Goal: Information Seeking & Learning: Learn about a topic

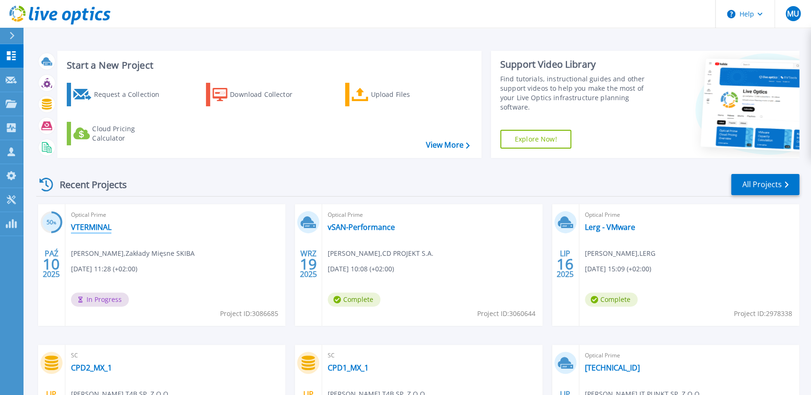
click at [110, 228] on link "VTERMINAL" at bounding box center [91, 226] width 40 height 9
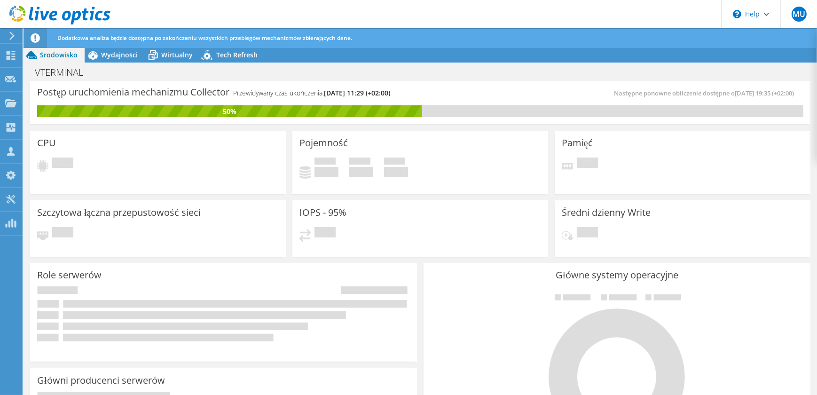
click at [123, 33] on div "Dodatkowa analiza będzie dostępna po zakończeniu wszystkich przebiegów mechaniz…" at bounding box center [437, 38] width 765 height 20
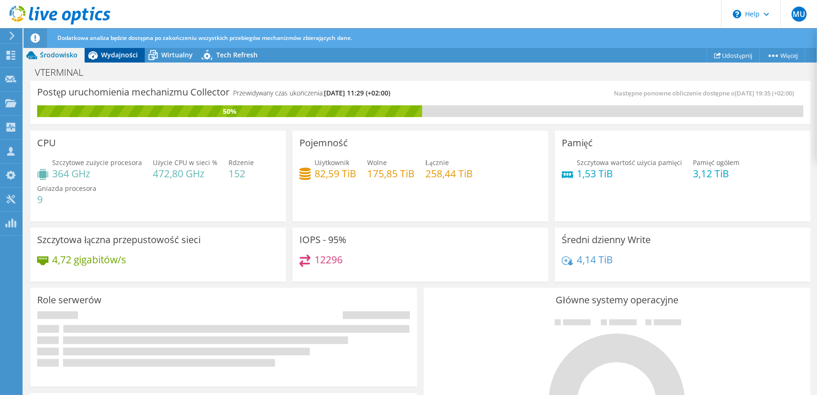
click at [121, 52] on span "Wydajności" at bounding box center [119, 54] width 37 height 9
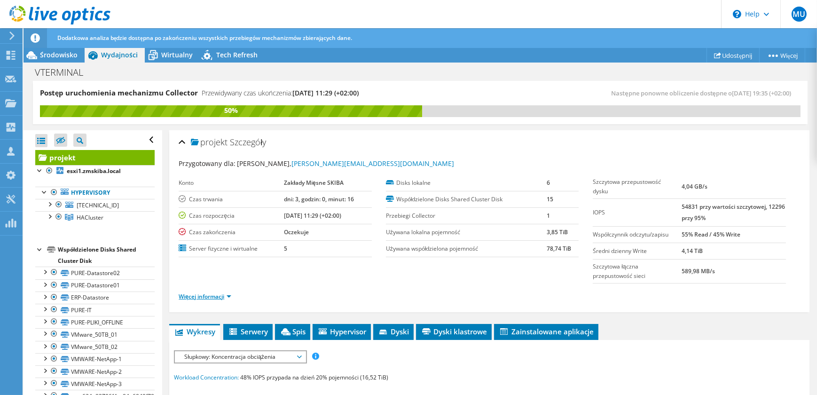
click at [231, 295] on link "Więcej informacji" at bounding box center [205, 296] width 53 height 8
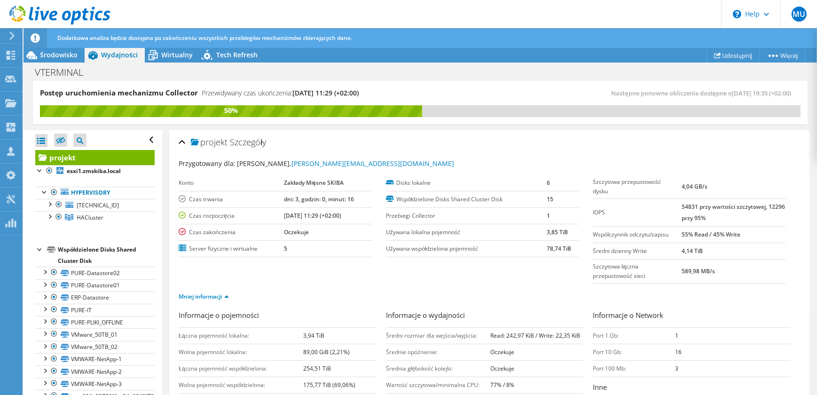
drag, startPoint x: 49, startPoint y: 213, endPoint x: 110, endPoint y: 249, distance: 71.2
click at [49, 214] on div at bounding box center [49, 215] width 9 height 9
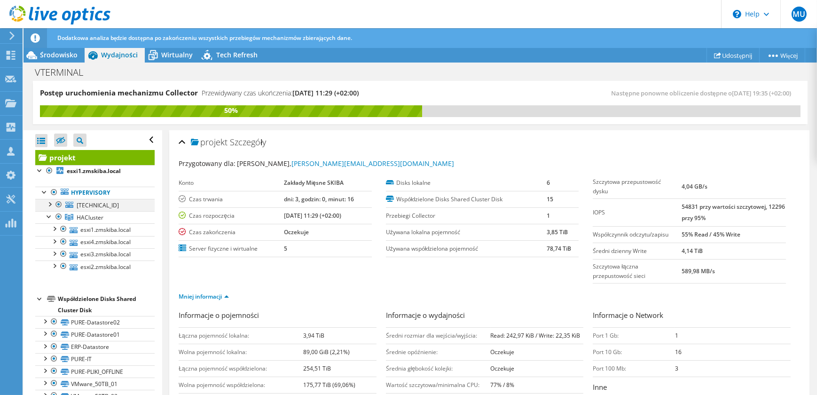
click at [47, 204] on div at bounding box center [49, 203] width 9 height 9
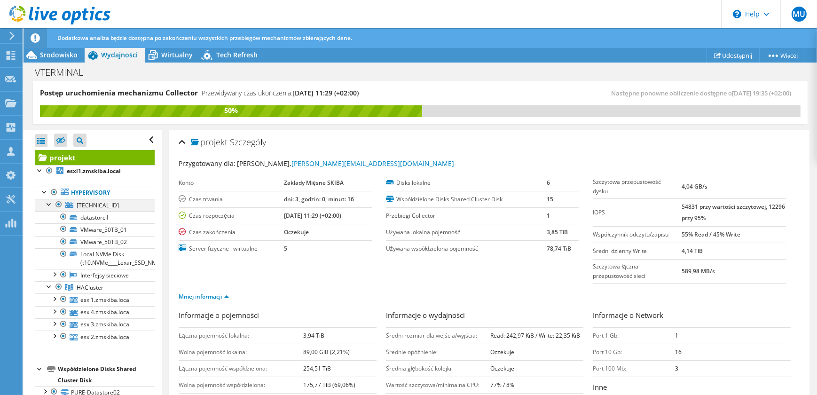
click at [48, 204] on div at bounding box center [49, 203] width 9 height 9
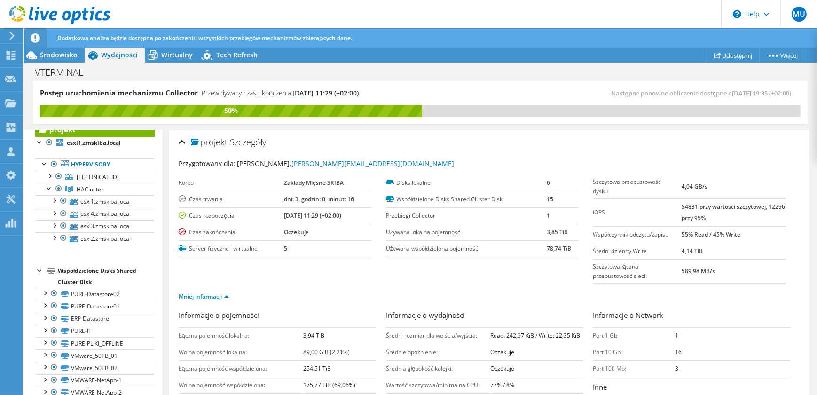
scroll to position [32, 0]
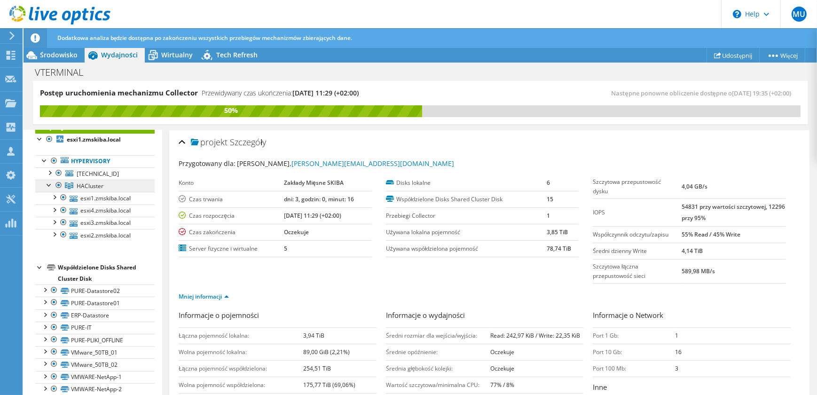
click at [125, 189] on link "HACluster" at bounding box center [94, 186] width 119 height 12
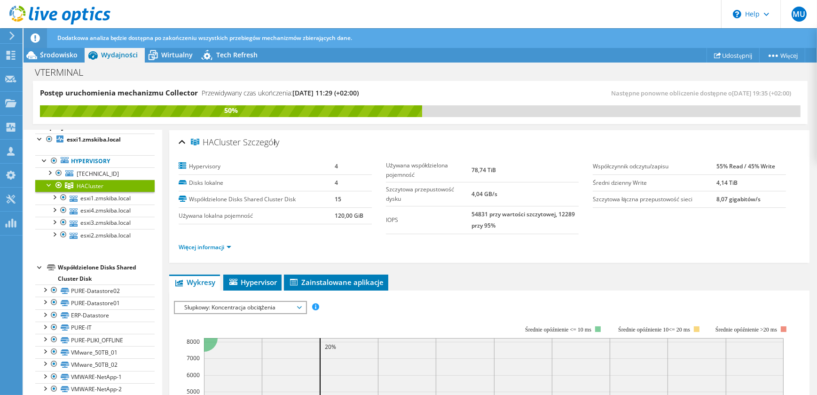
scroll to position [42, 0]
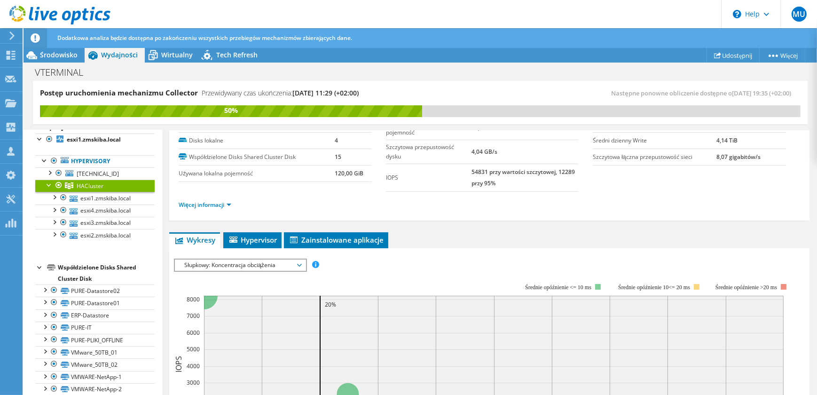
click at [293, 268] on span "Słupkowy: Koncentracja obciążenia" at bounding box center [240, 265] width 121 height 11
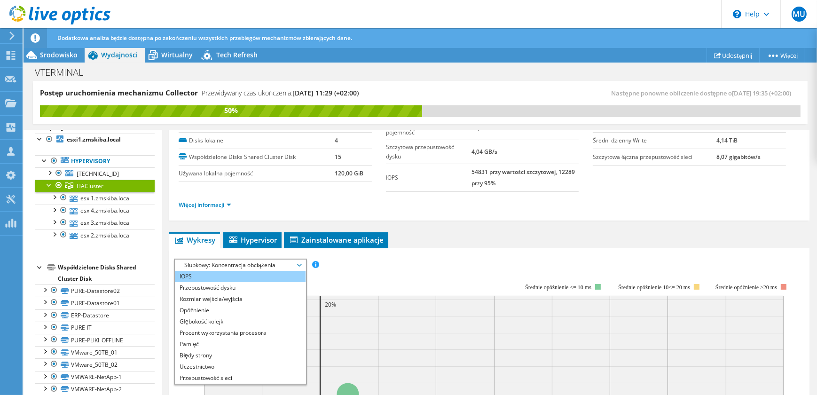
click at [284, 276] on li "IOPS" at bounding box center [240, 276] width 130 height 11
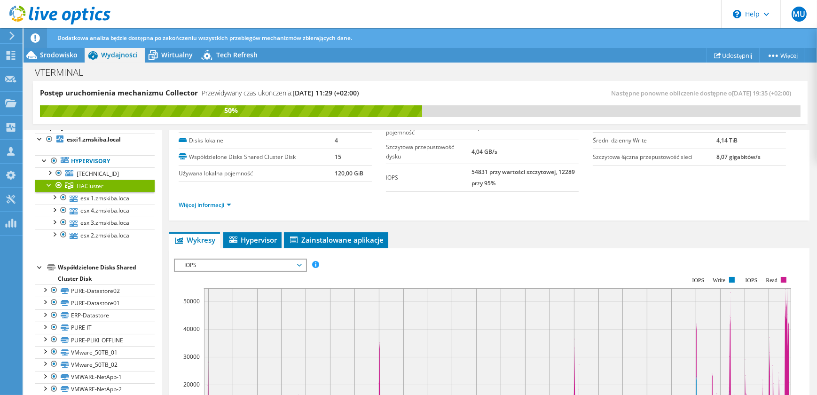
scroll to position [128, 0]
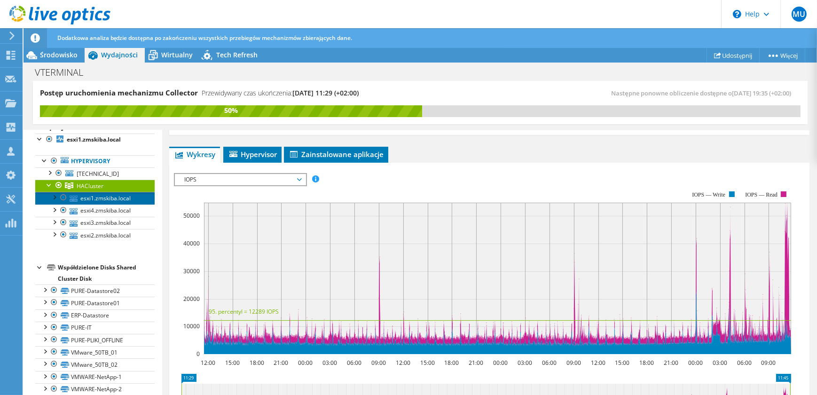
click at [103, 195] on link "esxi1.zmskiba.local" at bounding box center [94, 198] width 119 height 12
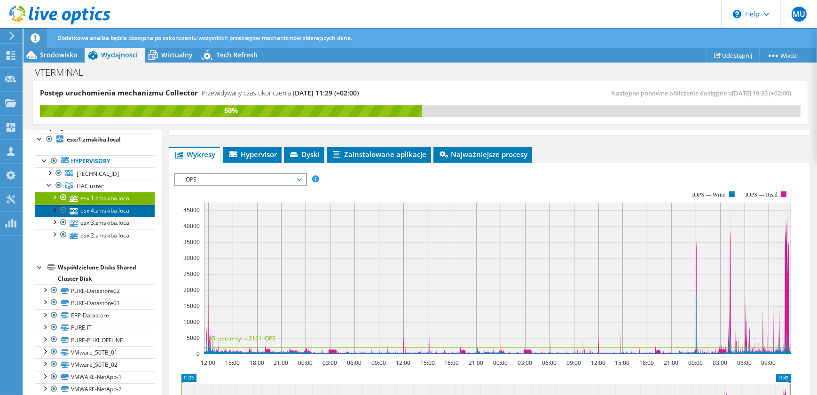
click at [87, 206] on link "esxi4.zmskiba.local" at bounding box center [94, 211] width 119 height 12
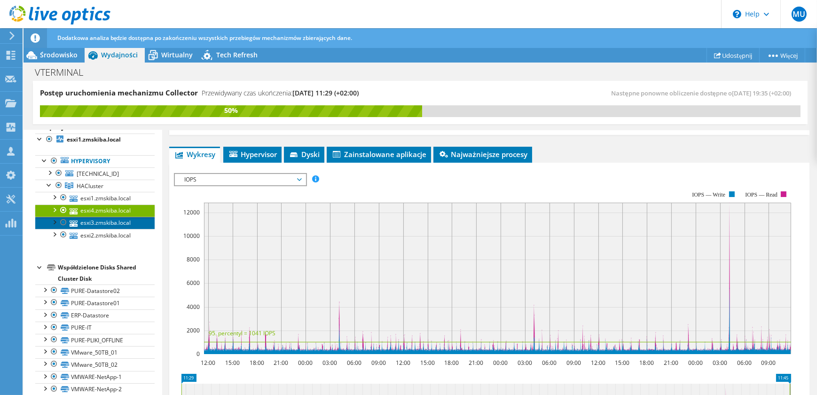
click at [92, 221] on link "esxi3.zmskiba.local" at bounding box center [94, 223] width 119 height 12
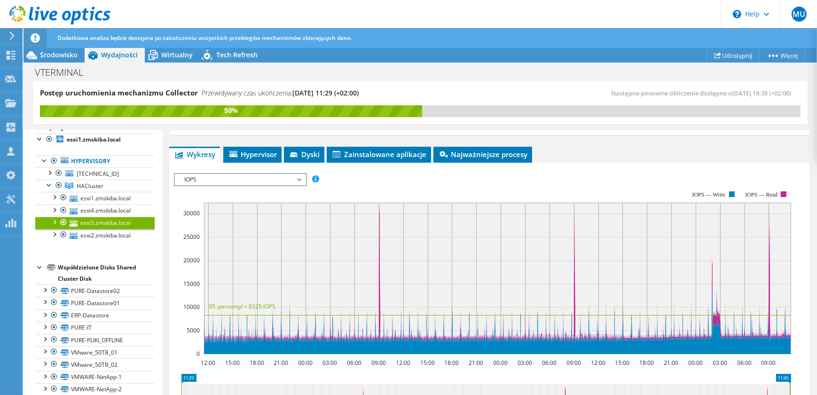
click at [274, 176] on span "IOPS" at bounding box center [240, 179] width 121 height 11
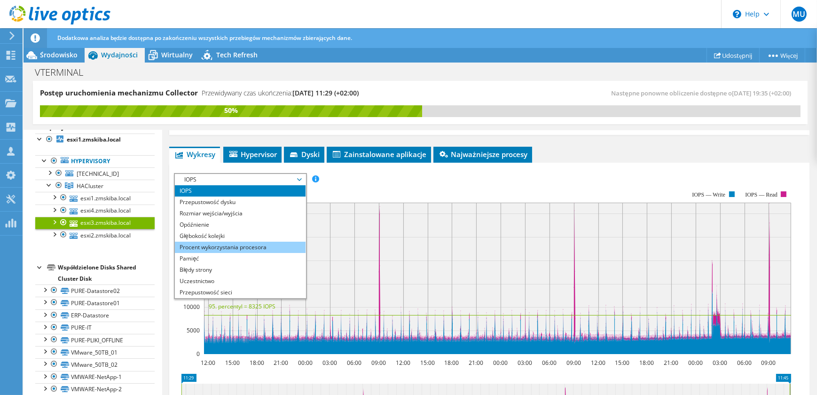
click at [279, 243] on li "Procent wykorzystania procesora" at bounding box center [240, 247] width 130 height 11
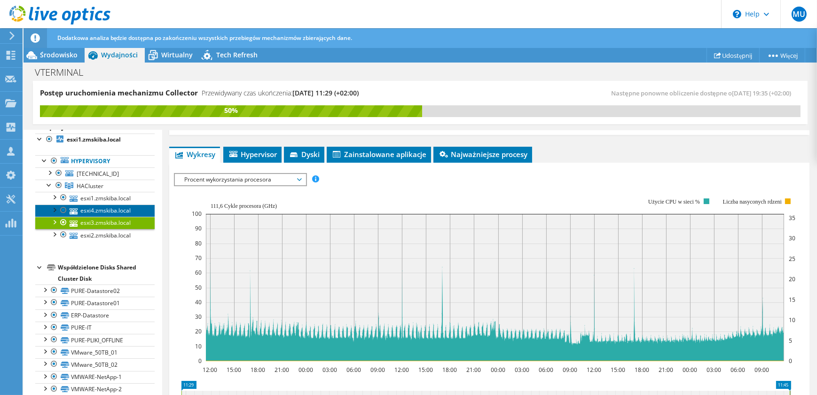
click at [123, 211] on link "esxi4.zmskiba.local" at bounding box center [94, 211] width 119 height 12
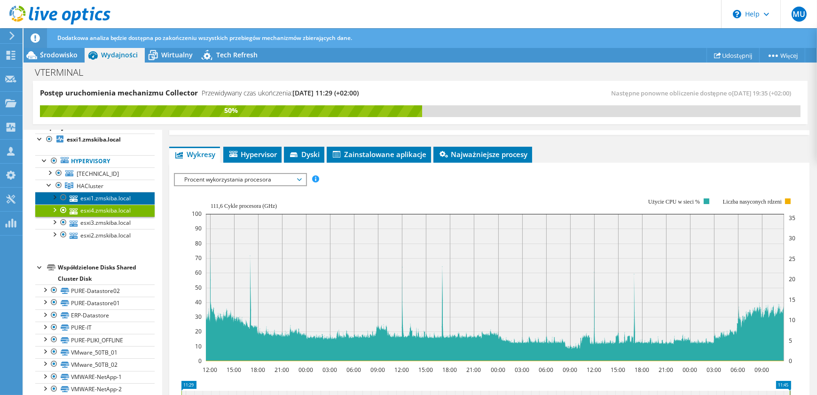
click at [126, 195] on link "esxi1.zmskiba.local" at bounding box center [94, 198] width 119 height 12
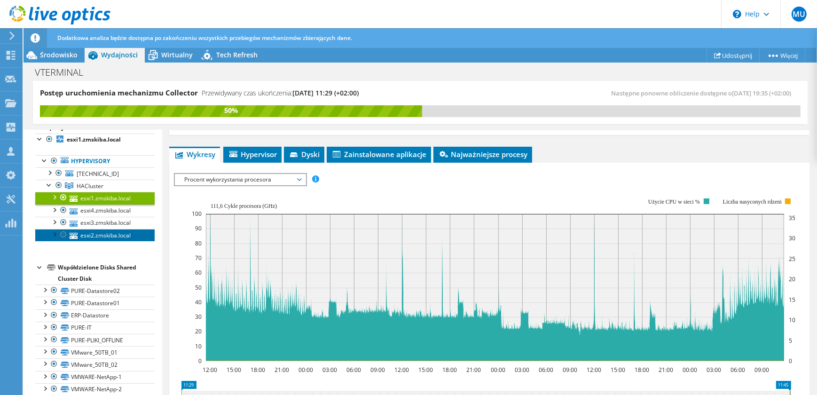
click at [117, 234] on link "esxi2.zmskiba.local" at bounding box center [94, 235] width 119 height 12
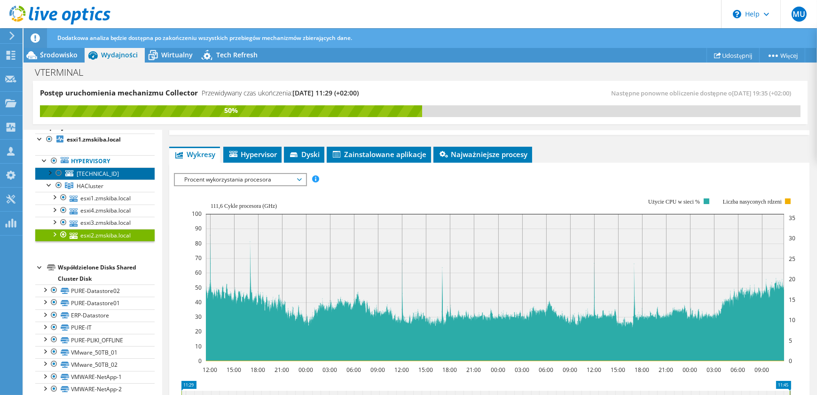
click at [100, 175] on span "[TECHNICAL_ID]" at bounding box center [98, 174] width 42 height 8
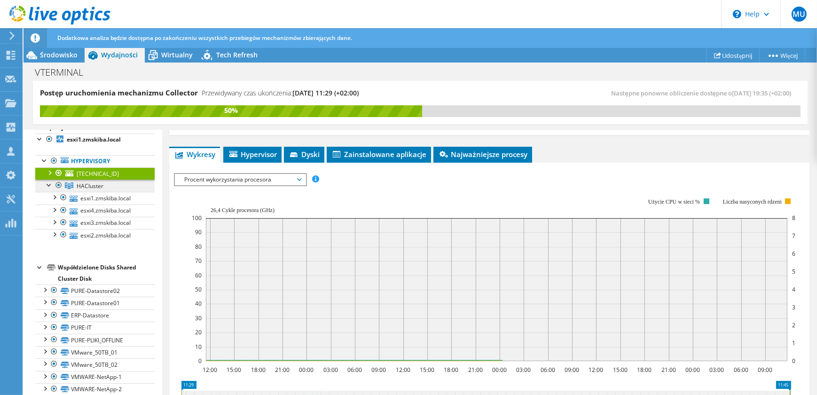
click at [98, 184] on span "HACluster" at bounding box center [90, 186] width 27 height 8
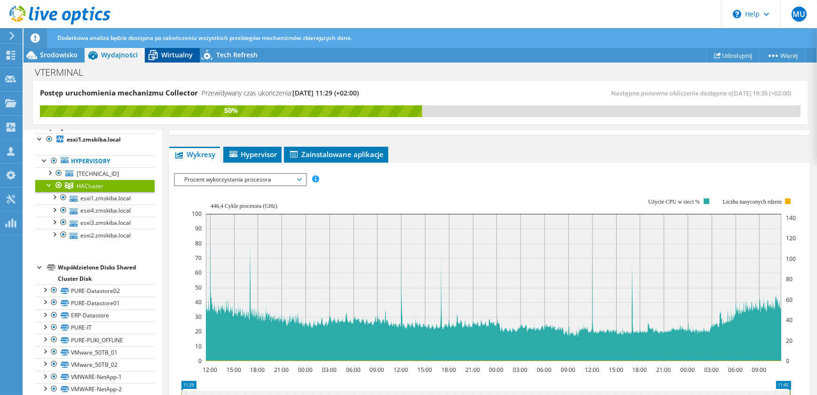
click at [183, 58] on span "Wirtualny" at bounding box center [177, 54] width 32 height 9
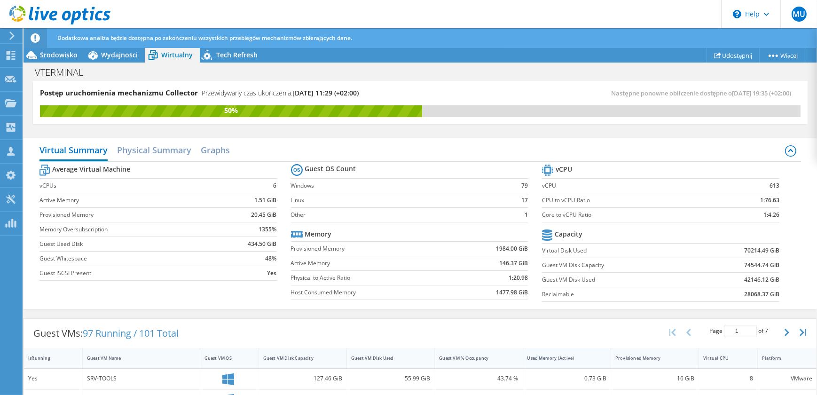
scroll to position [85, 0]
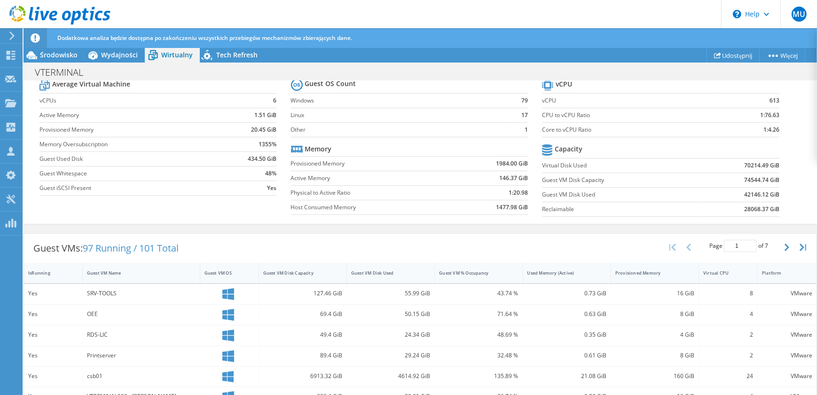
click at [657, 275] on div "Provisioned Memory" at bounding box center [649, 273] width 76 height 15
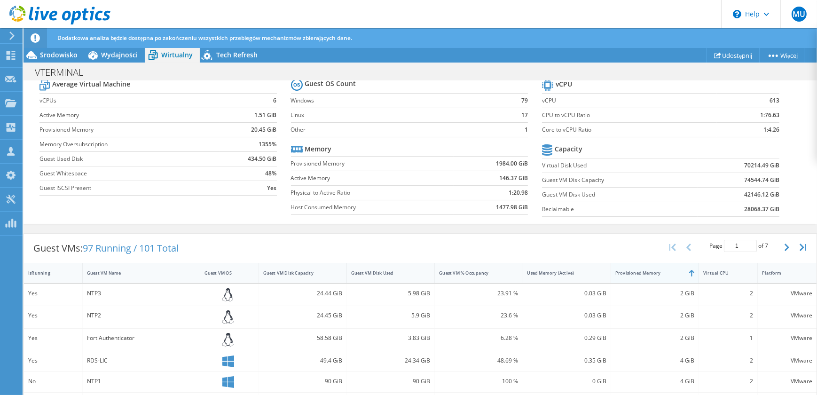
click at [650, 275] on div "Provisioned Memory" at bounding box center [649, 273] width 76 height 15
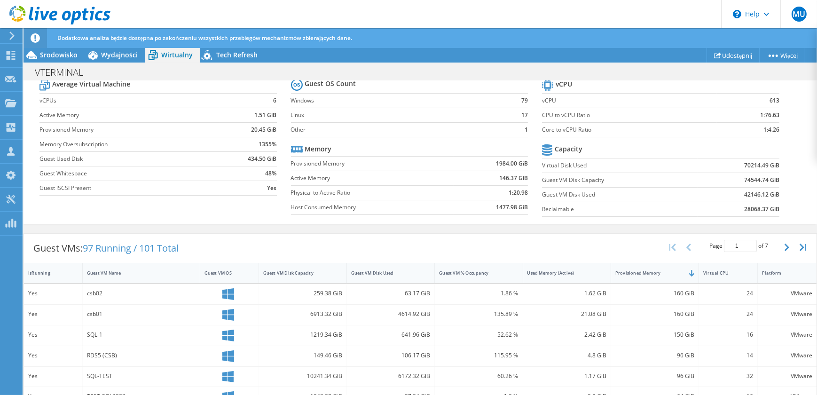
scroll to position [128, 0]
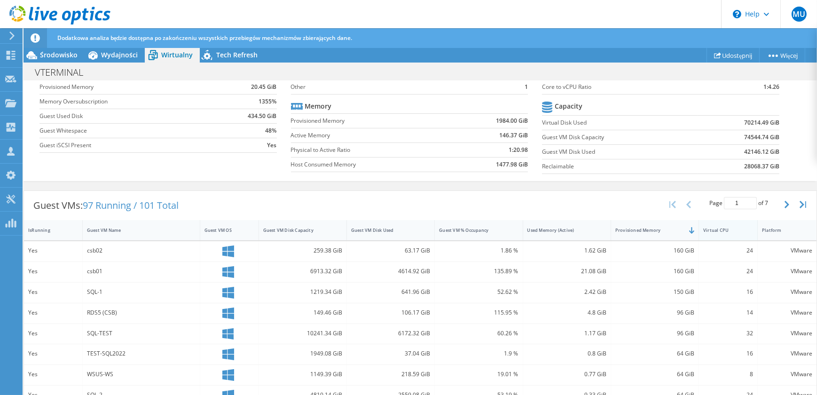
click at [722, 233] on div "Virtual CPU" at bounding box center [722, 230] width 47 height 15
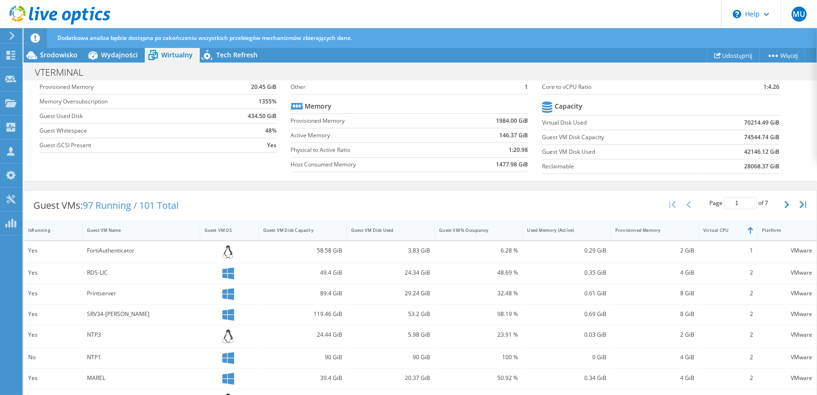
click at [719, 232] on div "Virtual CPU" at bounding box center [722, 230] width 47 height 15
drag, startPoint x: 740, startPoint y: 250, endPoint x: 747, endPoint y: 250, distance: 7.1
click at [747, 250] on div "32" at bounding box center [728, 250] width 50 height 10
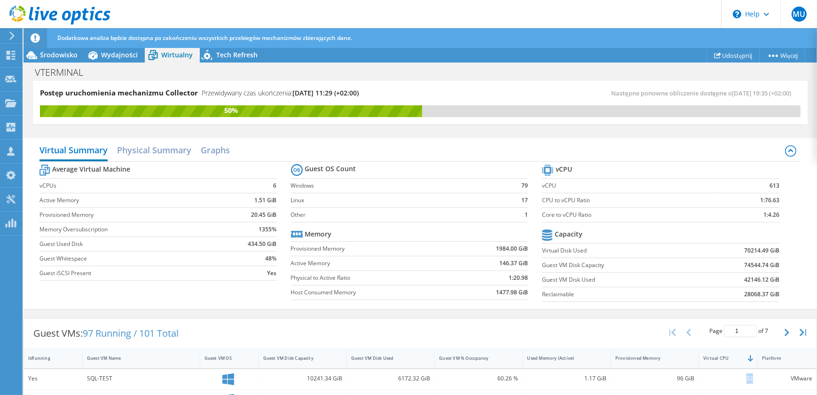
scroll to position [42, 0]
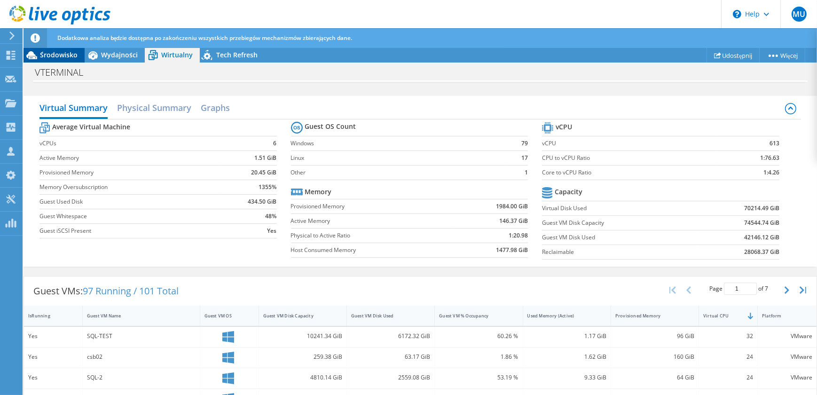
click at [69, 58] on span "Środowisko" at bounding box center [59, 54] width 38 height 9
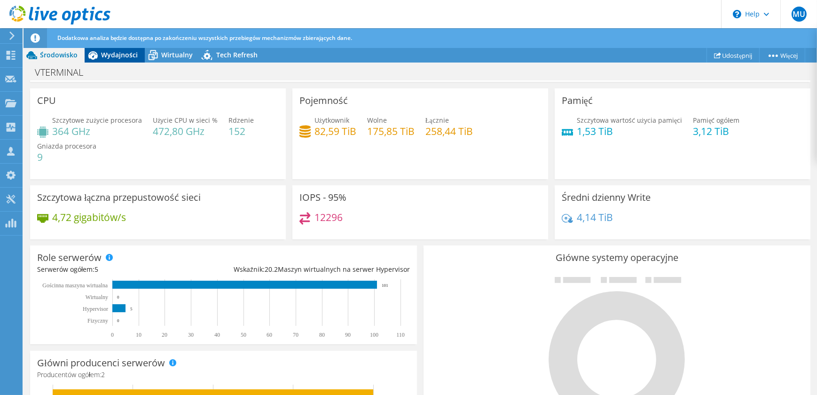
click at [115, 60] on div "Wydajności" at bounding box center [115, 54] width 60 height 15
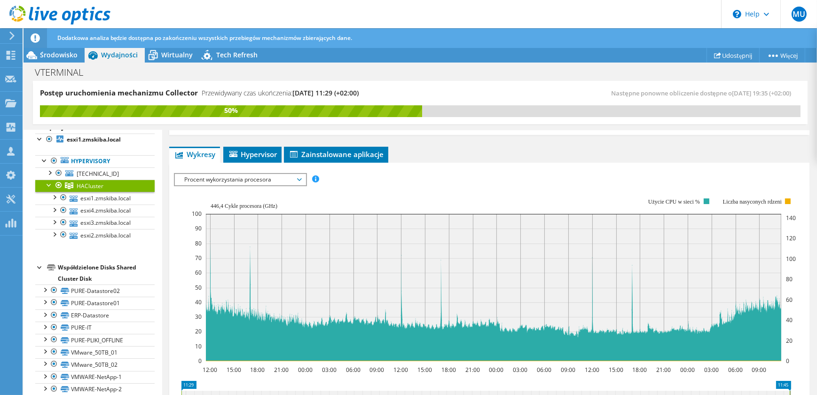
scroll to position [0, 0]
click at [106, 197] on link "esxi1.zmskiba.local" at bounding box center [94, 198] width 119 height 12
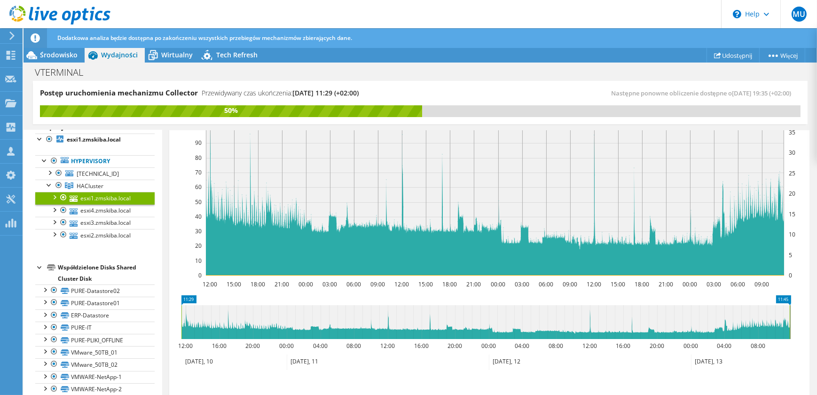
scroll to position [128, 0]
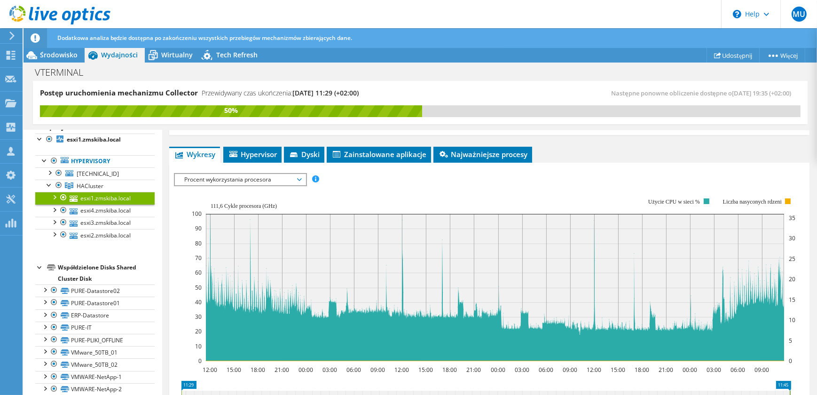
click at [285, 179] on span "Procent wykorzystania procesora" at bounding box center [240, 179] width 121 height 11
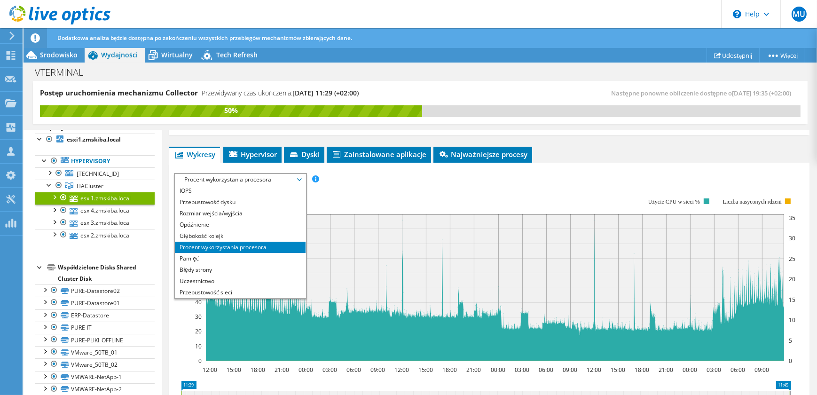
scroll to position [42, 0]
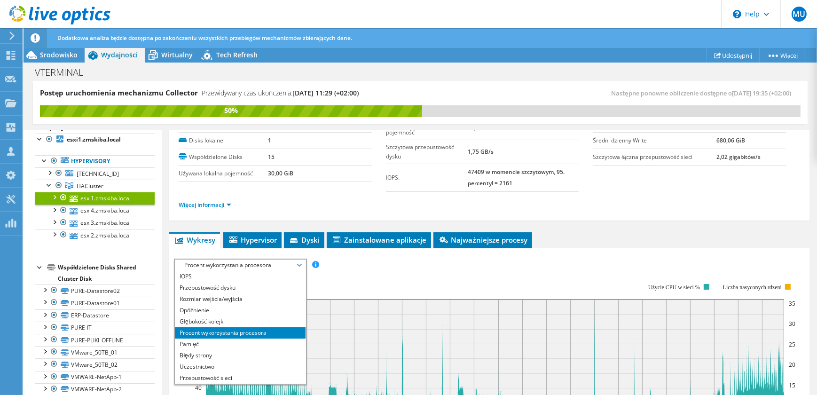
click at [427, 227] on div "esxi1.zmskiba.local Szczegóły System operacyjny VMware ESXi 8.0.3 build-2485986…" at bounding box center [489, 370] width 655 height 564
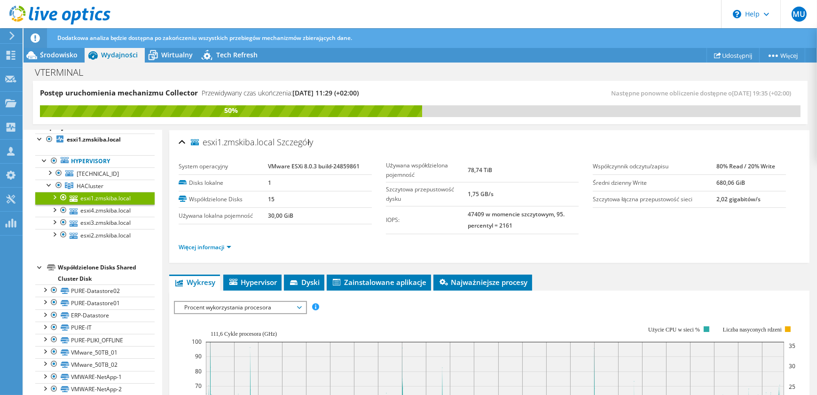
scroll to position [128, 0]
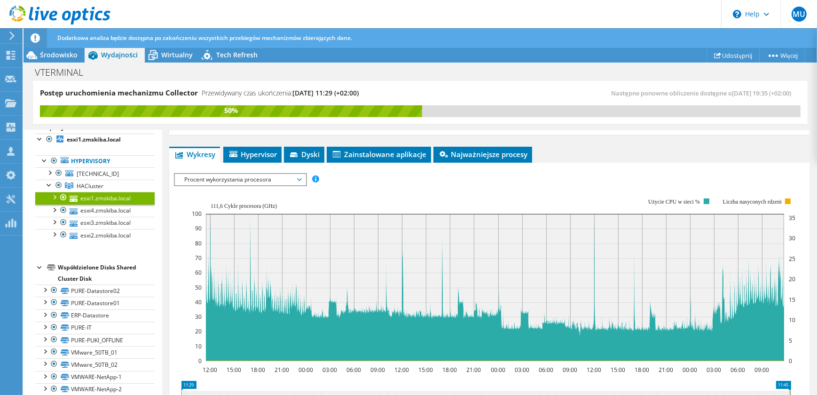
click at [281, 177] on span "Procent wykorzystania procesora" at bounding box center [240, 179] width 121 height 11
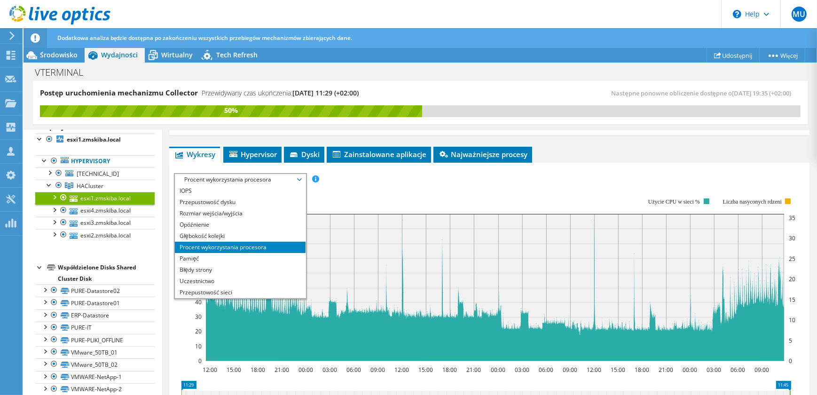
click at [421, 188] on rect at bounding box center [494, 280] width 604 height 188
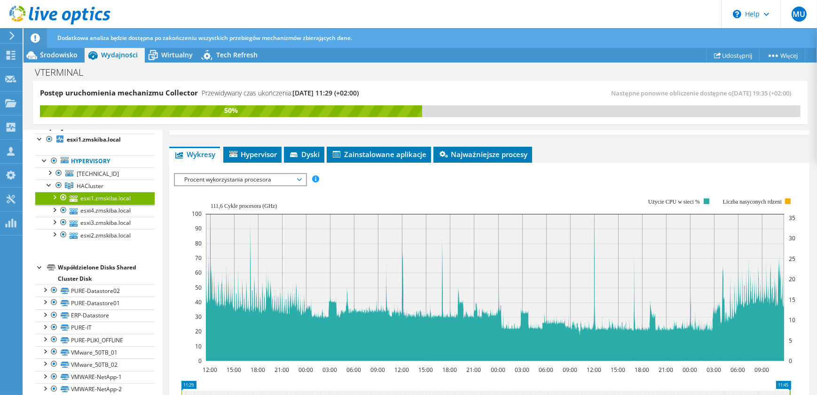
scroll to position [0, 0]
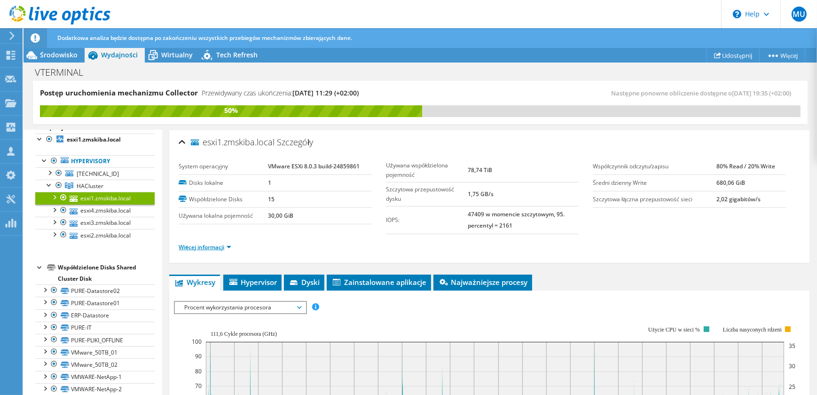
click at [224, 249] on link "Więcej informacji" at bounding box center [205, 247] width 53 height 8
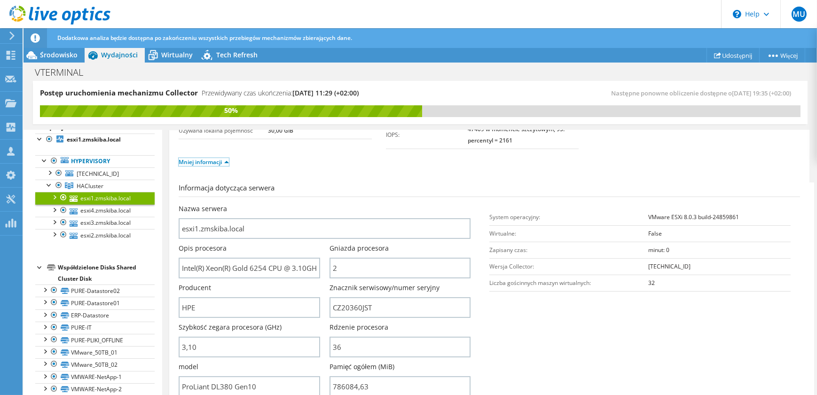
scroll to position [128, 0]
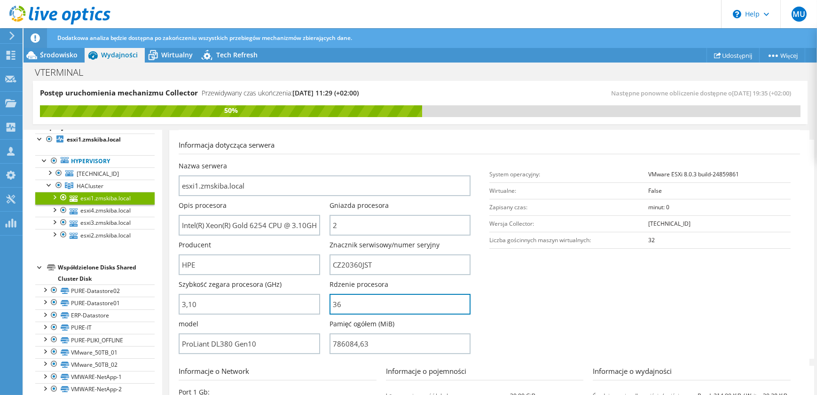
drag, startPoint x: 367, startPoint y: 305, endPoint x: 323, endPoint y: 305, distance: 44.2
click at [323, 161] on div "Nazwa serwera esxi1.zmskiba.local Opis procesora Intel(R) Xeon(R) Gold 6254 CPU…" at bounding box center [329, 161] width 301 height 0
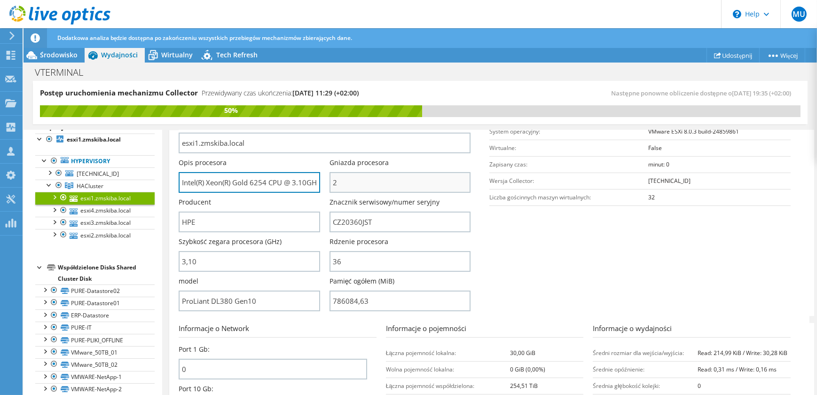
scroll to position [0, 35]
drag, startPoint x: 268, startPoint y: 186, endPoint x: 310, endPoint y: 187, distance: 41.9
click at [323, 189] on div "Opis procesora Intel(R) Xeon(R) Gold 6254 CPU @ 3.10GHz 309 GHz" at bounding box center [254, 175] width 150 height 35
click at [297, 185] on input "Intel(R) Xeon(R) Gold 6254 CPU @ 3.10GHz 309 GHz" at bounding box center [249, 182] width 141 height 21
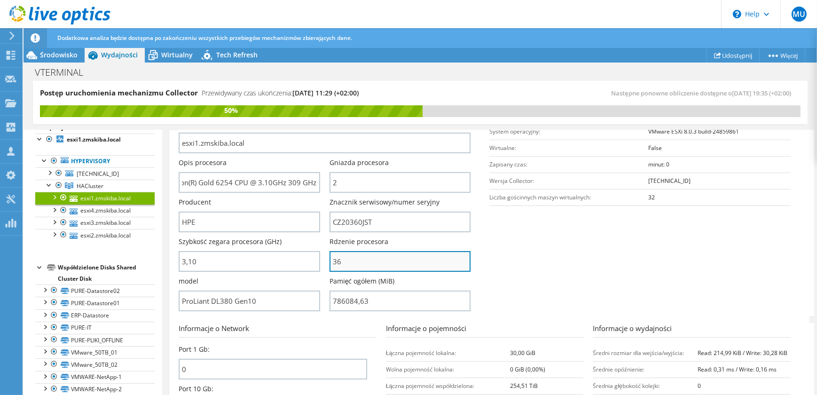
scroll to position [0, 0]
drag, startPoint x: 364, startPoint y: 267, endPoint x: 327, endPoint y: 261, distance: 38.1
click at [327, 118] on div "Nazwa serwera esxi1.zmskiba.local Opis procesora Intel(R) Xeon(R) Gold 6254 CPU…" at bounding box center [329, 118] width 301 height 0
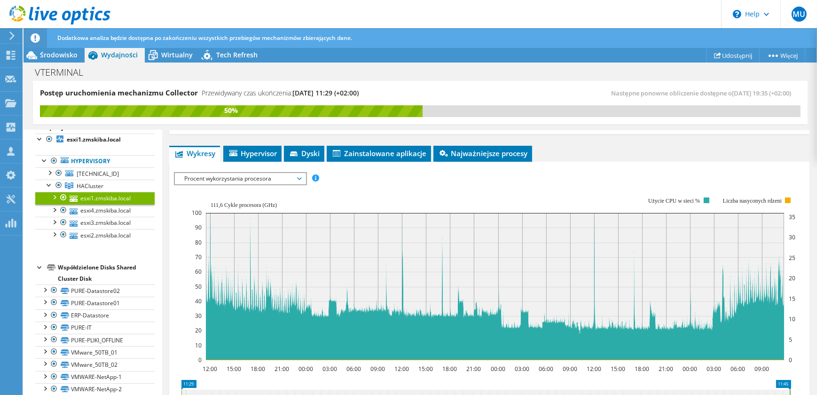
scroll to position [641, 0]
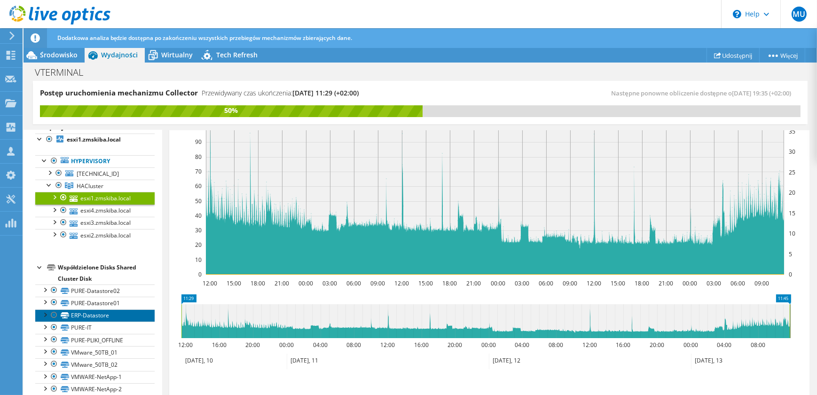
click at [114, 315] on link "ERP-Datastore" at bounding box center [94, 315] width 119 height 12
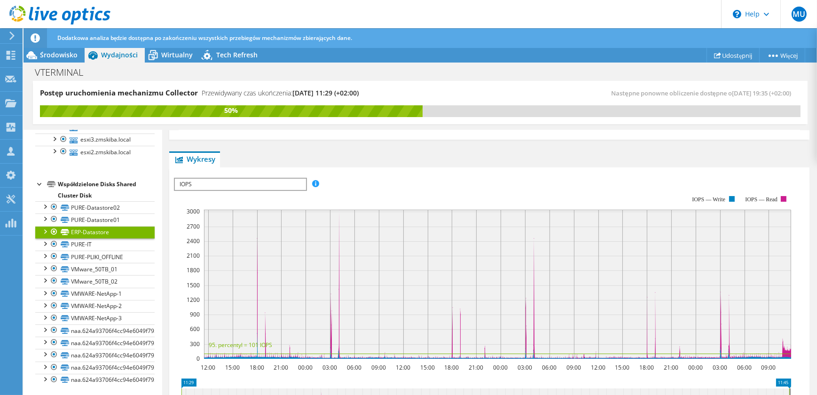
scroll to position [29, 0]
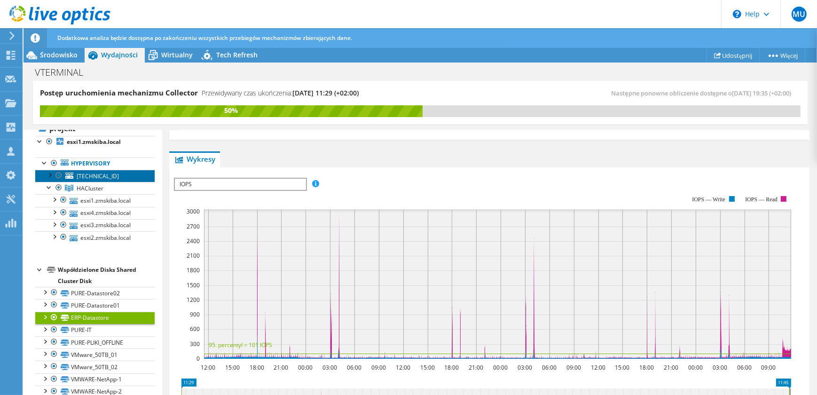
click at [118, 173] on link "[TECHNICAL_ID]" at bounding box center [94, 176] width 119 height 12
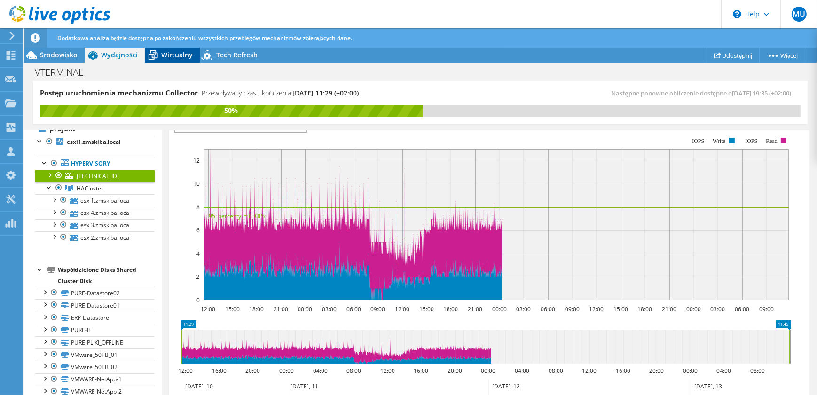
click at [172, 59] on div "Wirtualny" at bounding box center [172, 54] width 55 height 15
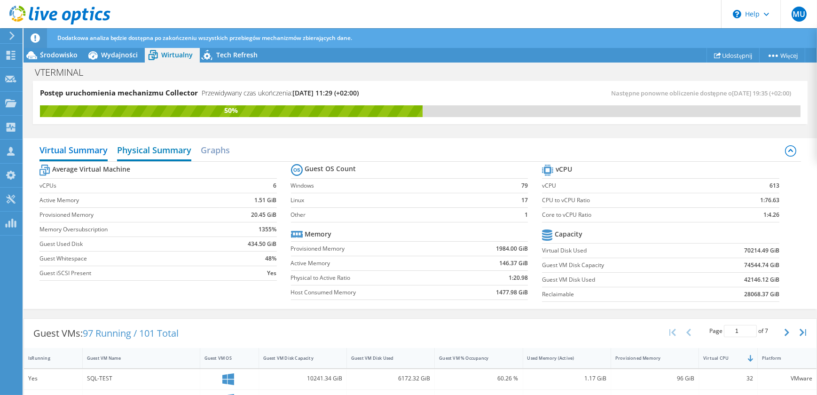
click at [172, 158] on h2 "Physical Summary" at bounding box center [154, 151] width 74 height 21
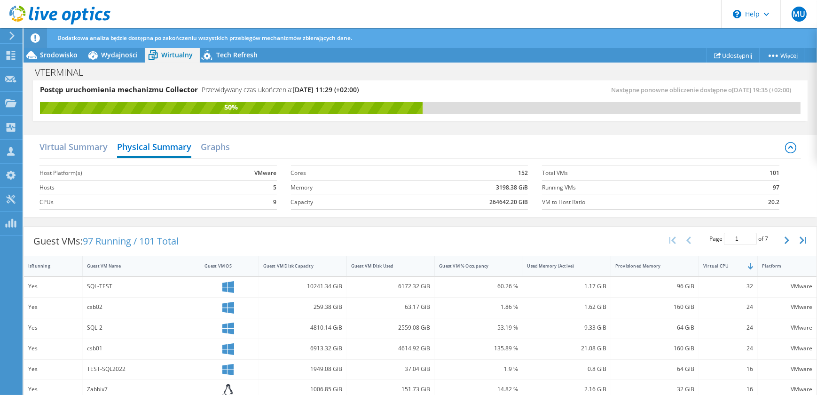
scroll to position [0, 0]
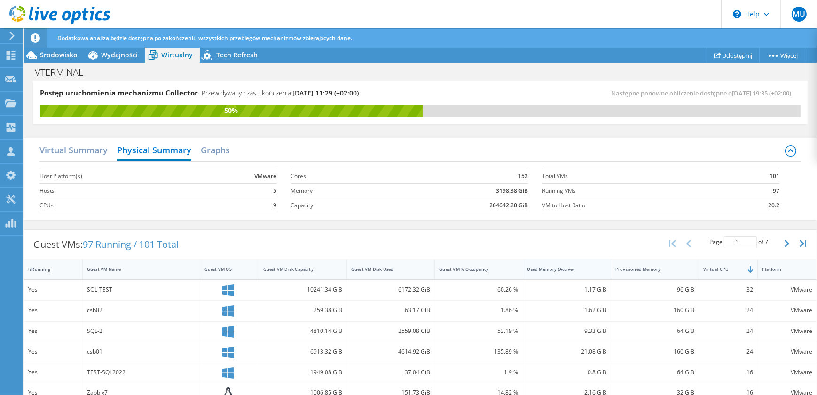
click at [574, 274] on div "Used Memory (Active)" at bounding box center [561, 269] width 76 height 15
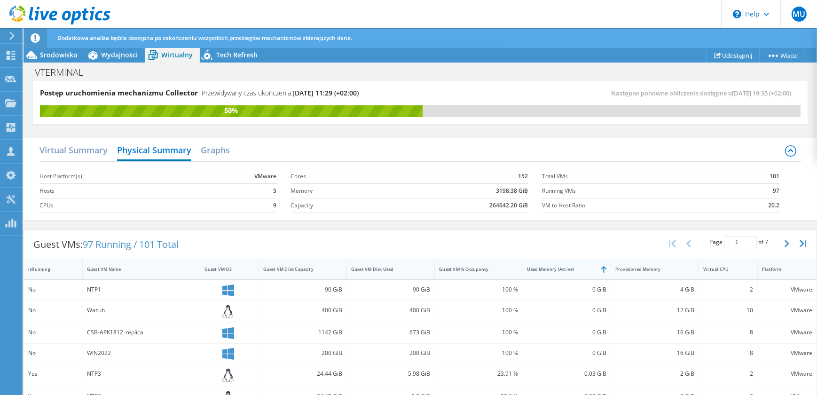
click at [555, 270] on div "Used Memory (Active)" at bounding box center [562, 269] width 68 height 6
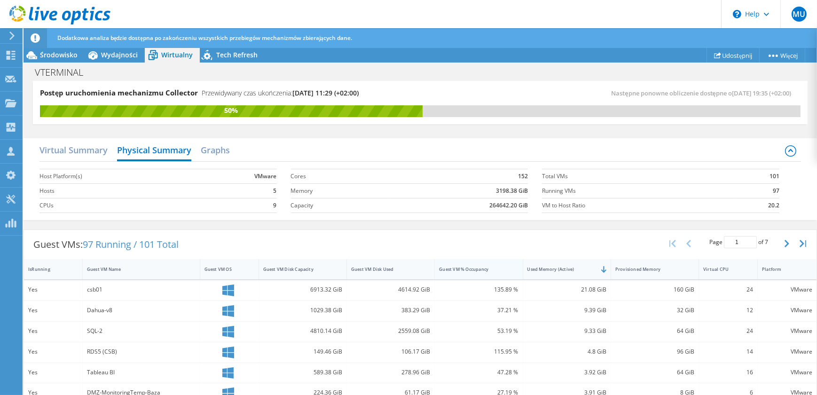
click at [489, 267] on div "Guest VM % Occupancy" at bounding box center [473, 269] width 68 height 6
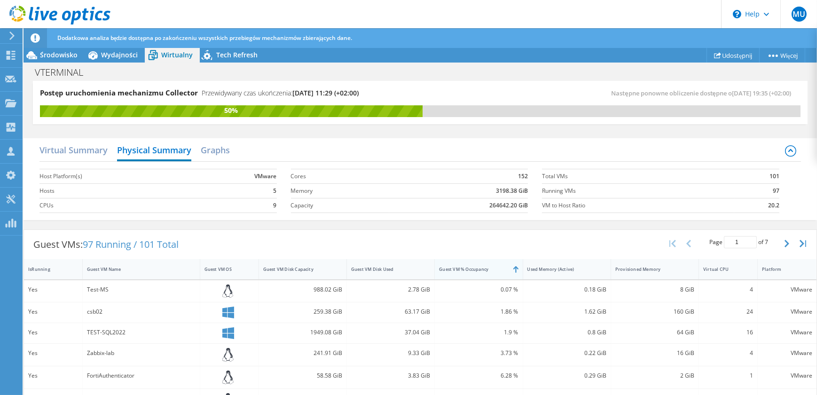
click at [490, 269] on div "Guest VM % Occupancy" at bounding box center [473, 269] width 68 height 6
click at [220, 157] on h2 "Graphs" at bounding box center [215, 151] width 29 height 21
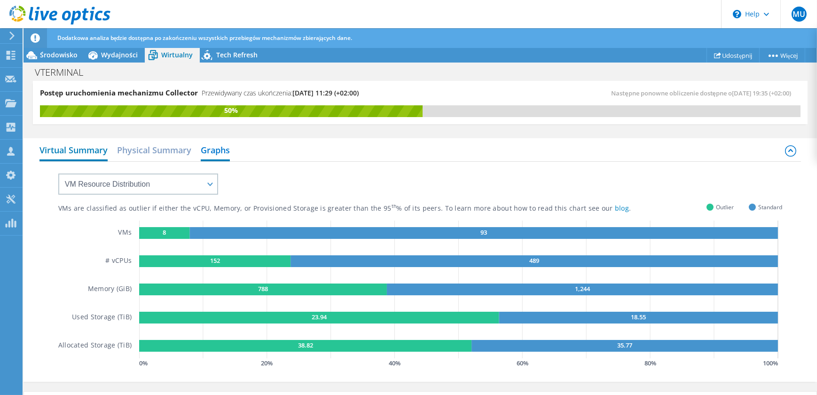
click at [80, 145] on h2 "Virtual Summary" at bounding box center [73, 151] width 68 height 21
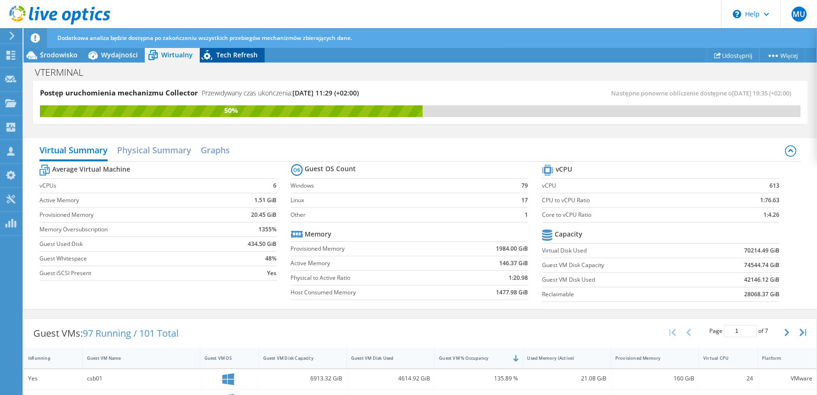
click at [240, 59] on span "Tech Refresh" at bounding box center [236, 54] width 41 height 9
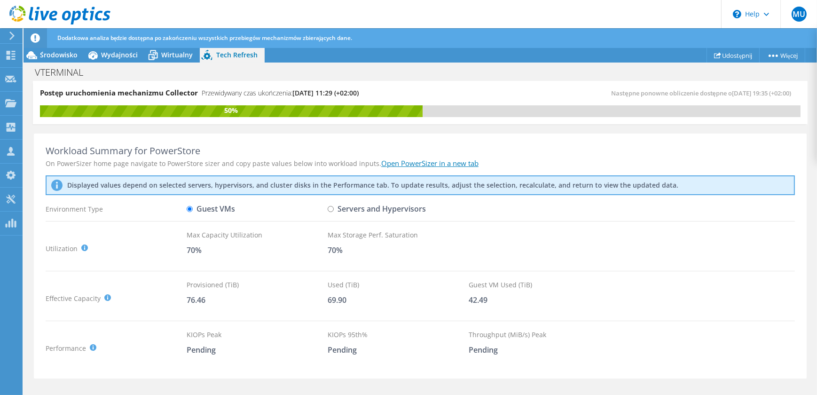
scroll to position [35, 0]
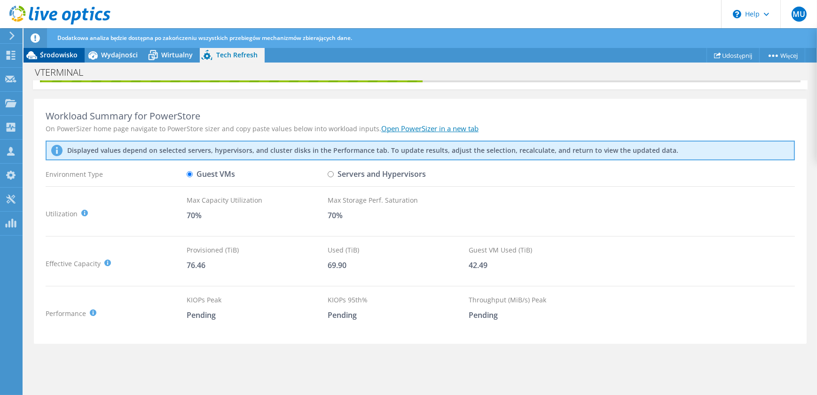
click at [53, 55] on span "Środowisko" at bounding box center [59, 54] width 38 height 9
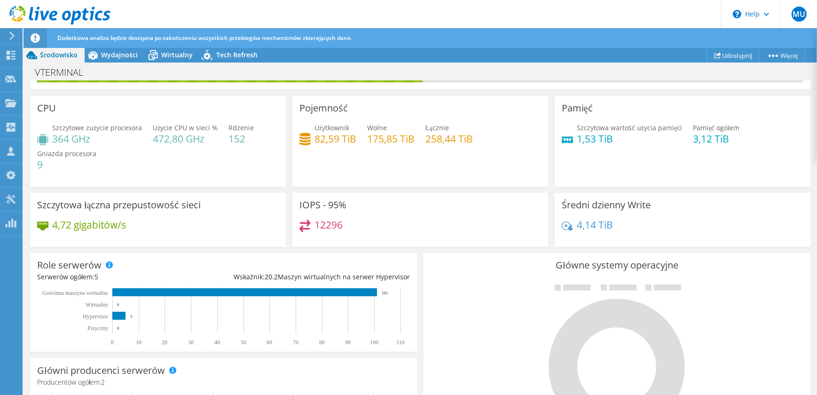
scroll to position [53, 0]
click at [128, 61] on div "Wydajności" at bounding box center [115, 54] width 60 height 15
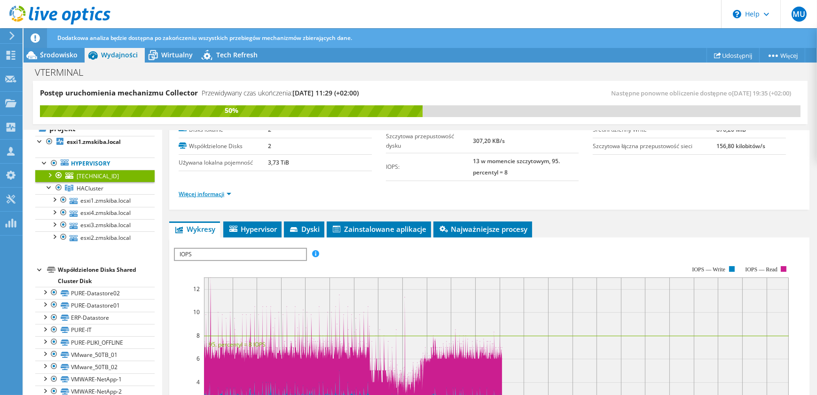
click at [228, 193] on link "Więcej informacji" at bounding box center [205, 194] width 53 height 8
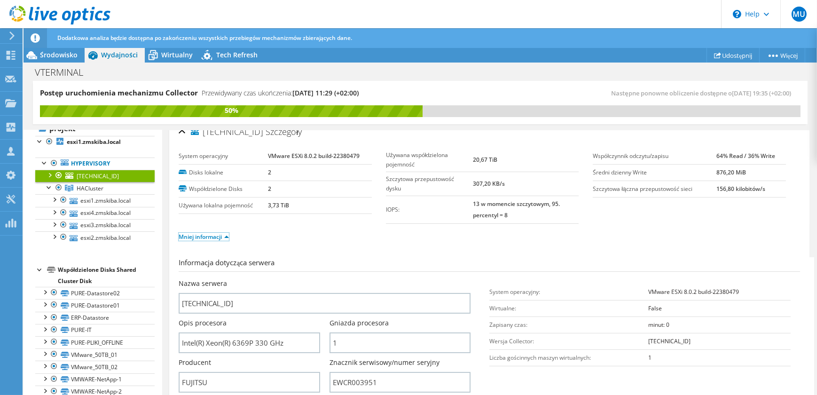
scroll to position [0, 0]
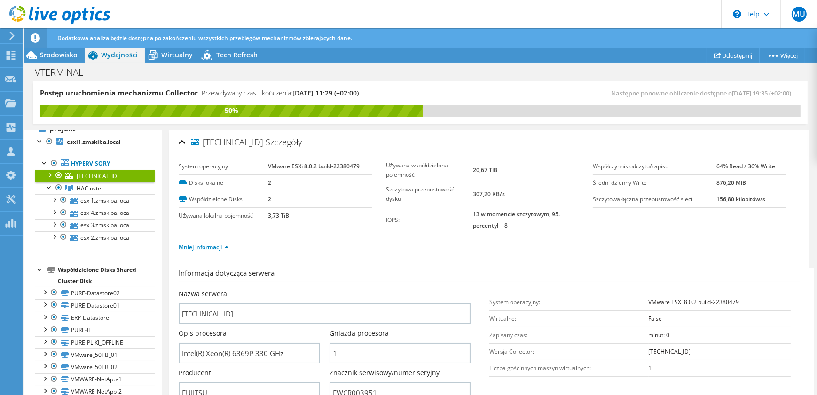
click at [229, 248] on link "Mniej informacji" at bounding box center [204, 247] width 50 height 8
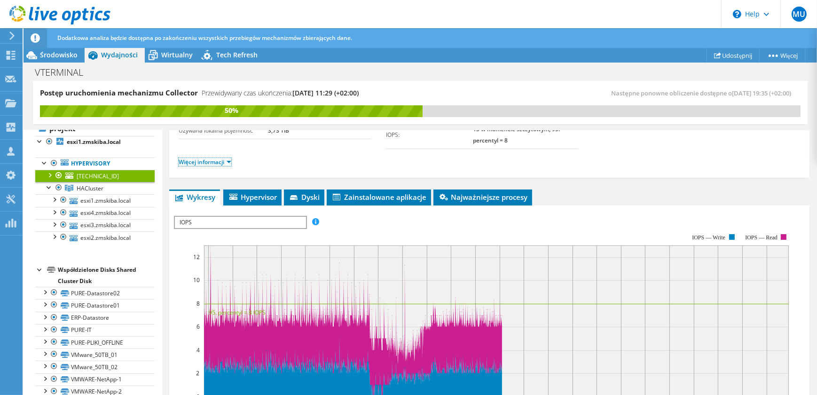
scroll to position [128, 0]
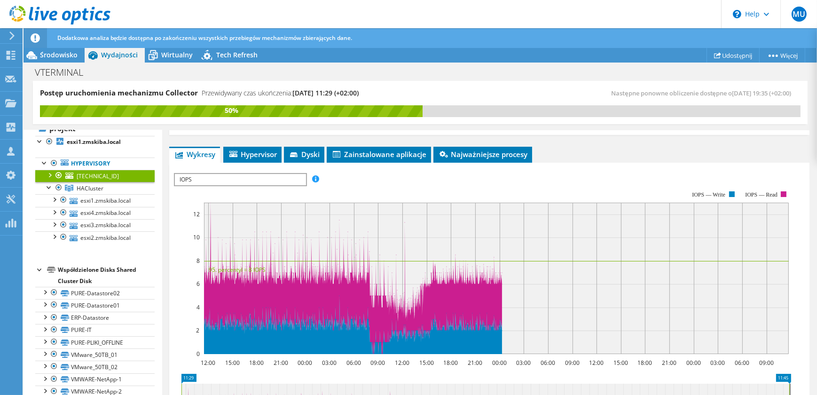
click at [289, 177] on span "IOPS" at bounding box center [240, 179] width 130 height 11
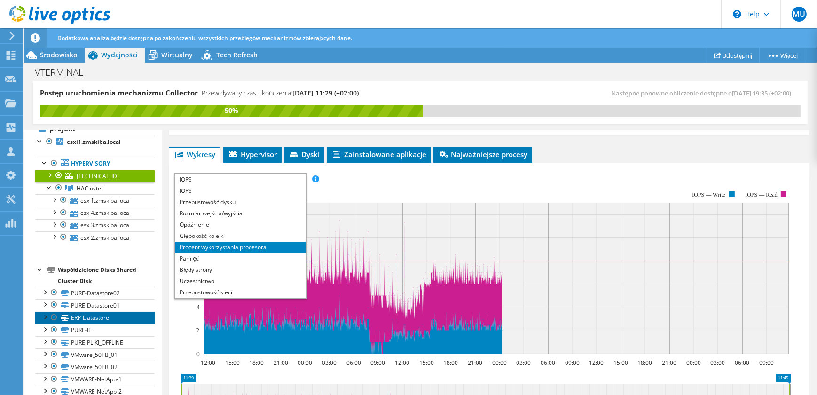
click at [127, 315] on link "ERP-Datastore" at bounding box center [94, 318] width 119 height 12
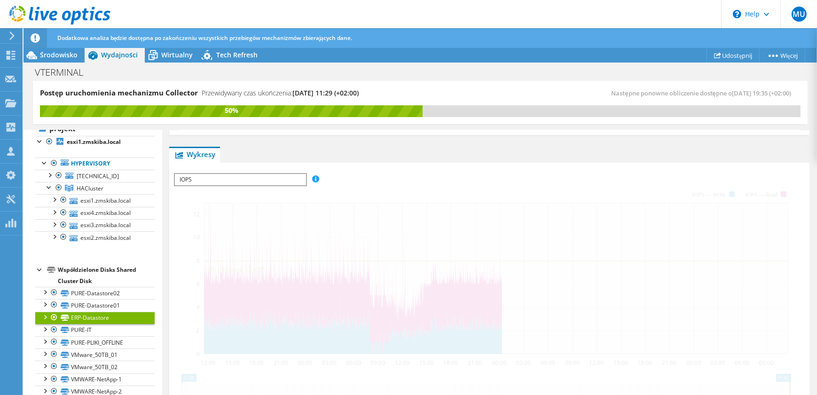
click at [240, 185] on span "IOPS" at bounding box center [240, 179] width 130 height 11
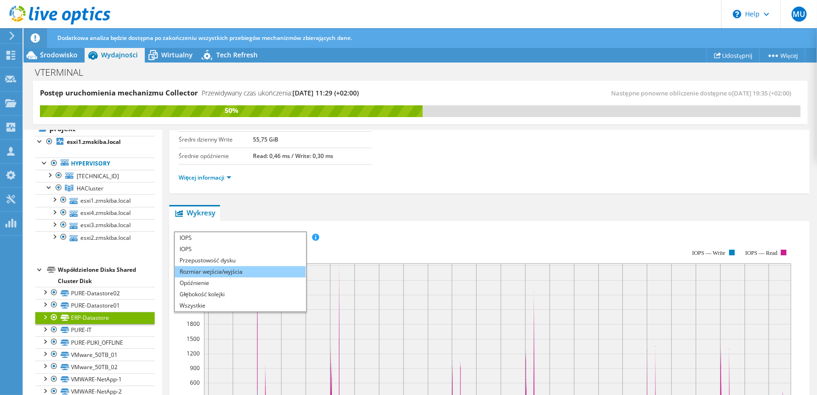
click at [258, 269] on li "Rozmiar wejścia/wyjścia" at bounding box center [240, 271] width 130 height 11
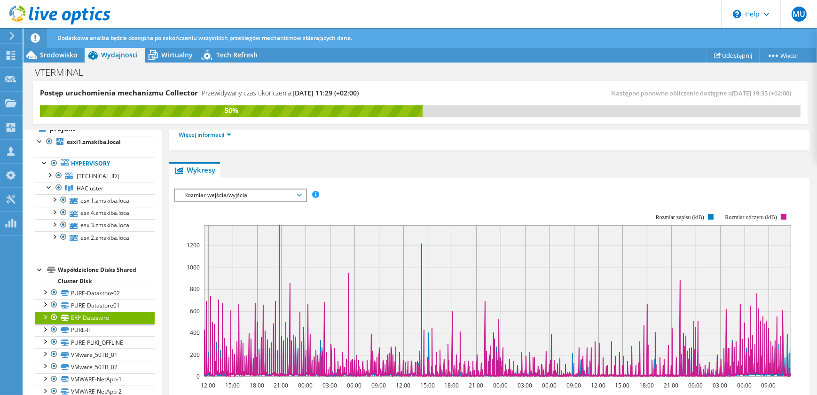
scroll to position [213, 0]
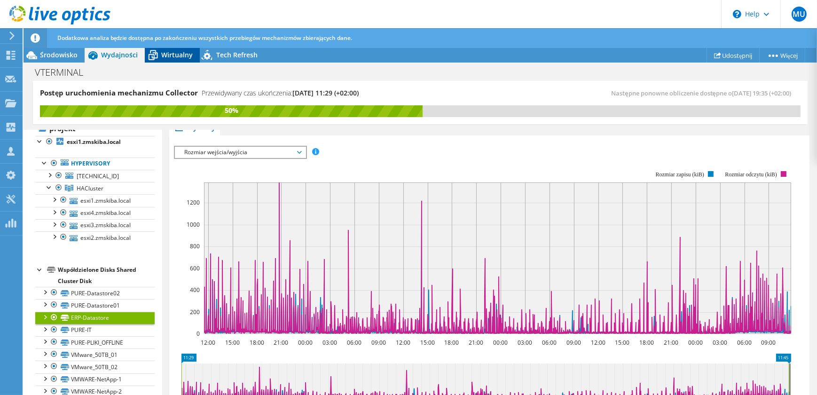
click at [159, 60] on icon at bounding box center [153, 55] width 16 height 16
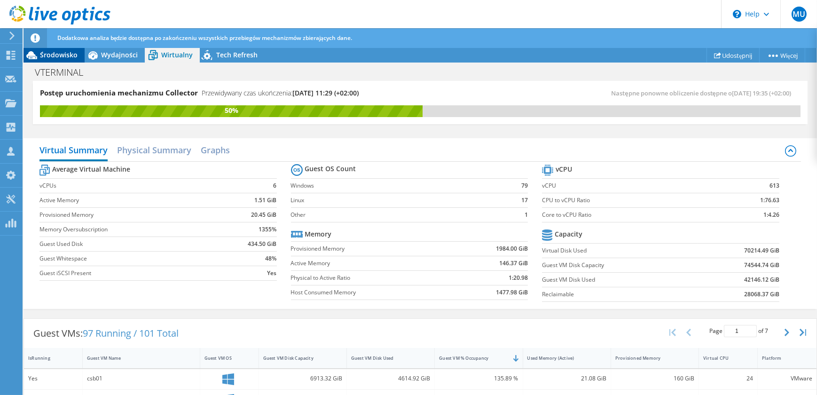
click at [65, 54] on span "Środowisko" at bounding box center [59, 54] width 38 height 9
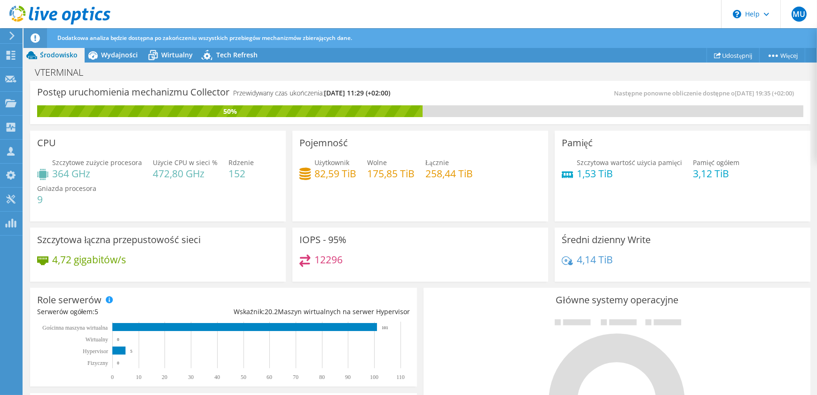
scroll to position [354, 0]
drag, startPoint x: 266, startPoint y: 312, endPoint x: 279, endPoint y: 312, distance: 13.2
click at [279, 312] on div "Wskaźnik: 20.2 Maszyn wirtualnych na serwer Hypervisor" at bounding box center [316, 312] width 186 height 10
click at [104, 53] on span "Wydajności" at bounding box center [119, 54] width 37 height 9
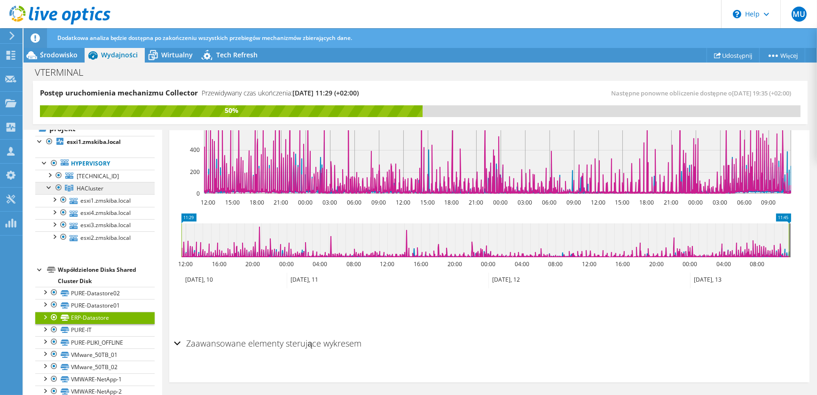
click at [102, 187] on span "HACluster" at bounding box center [90, 188] width 27 height 8
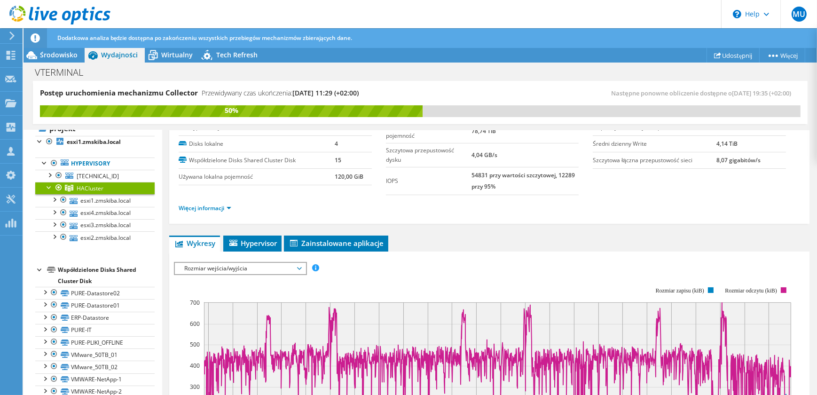
scroll to position [82, 0]
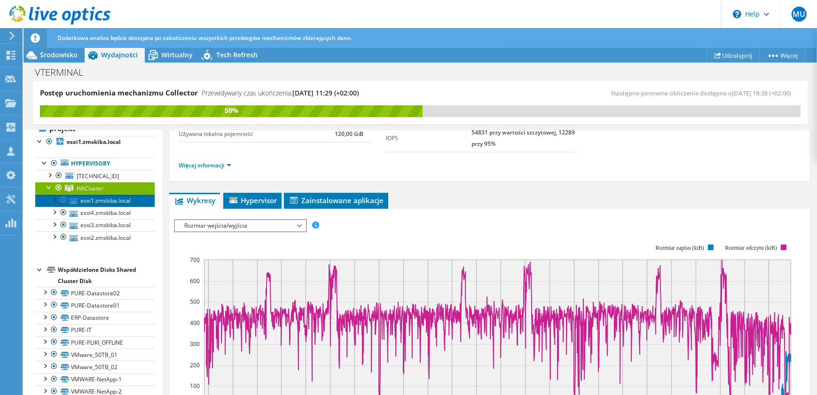
click at [135, 203] on link "esxi1.zmskiba.local" at bounding box center [94, 200] width 119 height 12
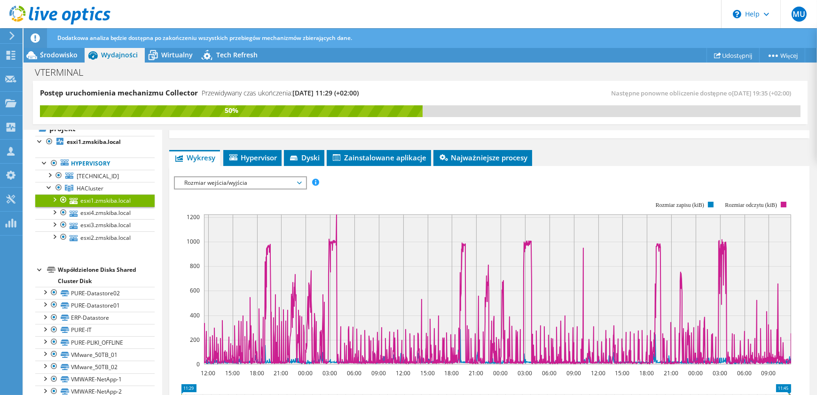
scroll to position [167, 0]
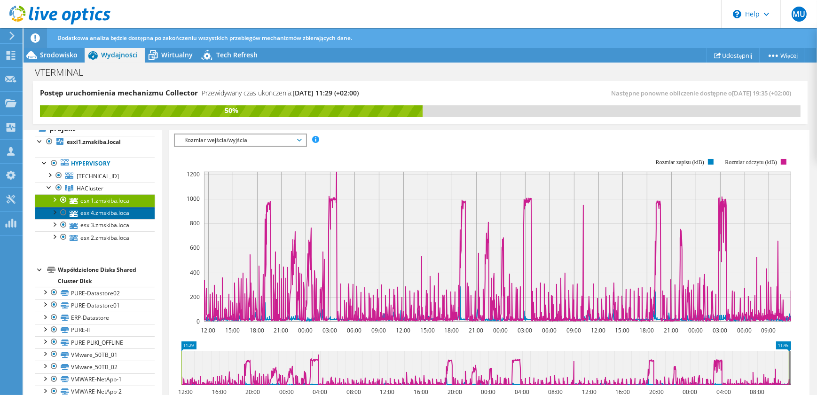
click at [127, 213] on link "esxi4.zmskiba.local" at bounding box center [94, 213] width 119 height 12
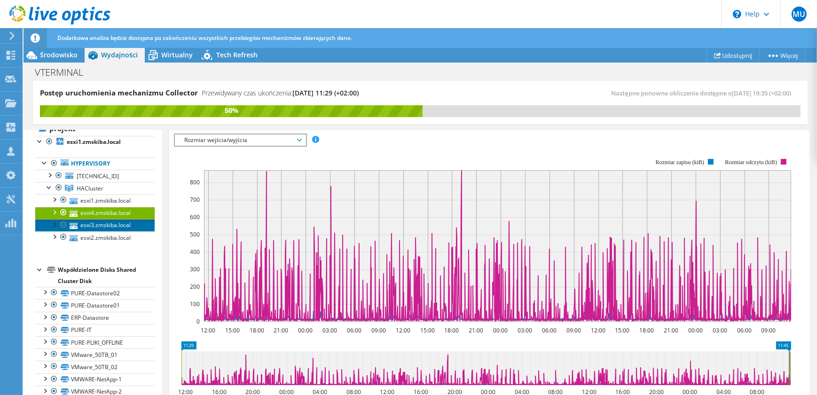
click at [132, 228] on link "esxi3.zmskiba.local" at bounding box center [94, 225] width 119 height 12
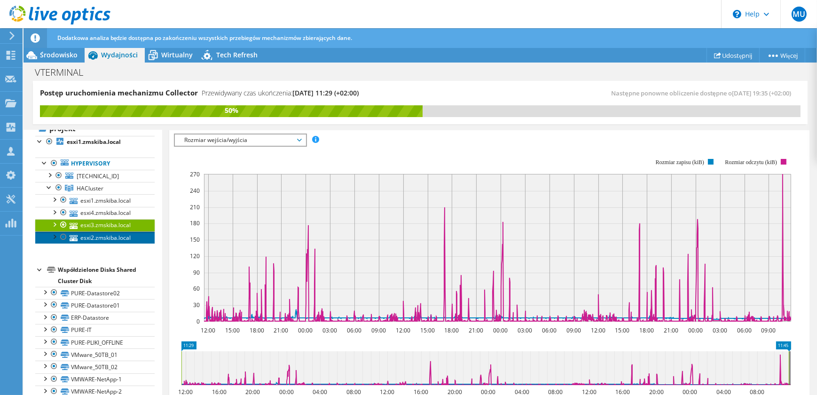
click at [127, 236] on link "esxi2.zmskiba.local" at bounding box center [94, 237] width 119 height 12
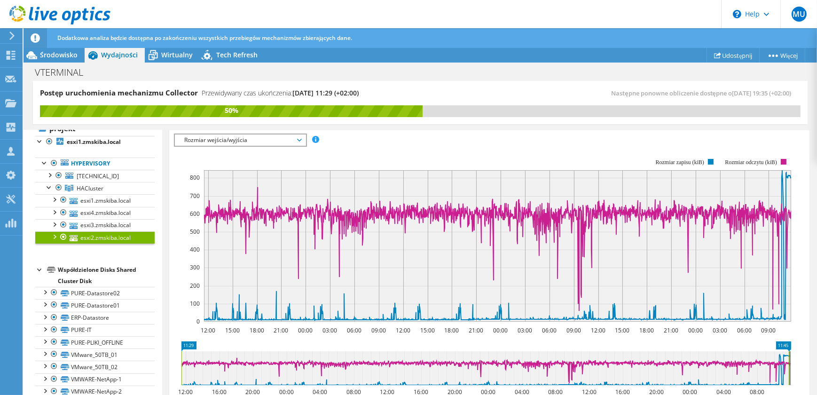
click at [303, 139] on span "Rozmiar wejścia/wyjścia" at bounding box center [240, 139] width 130 height 11
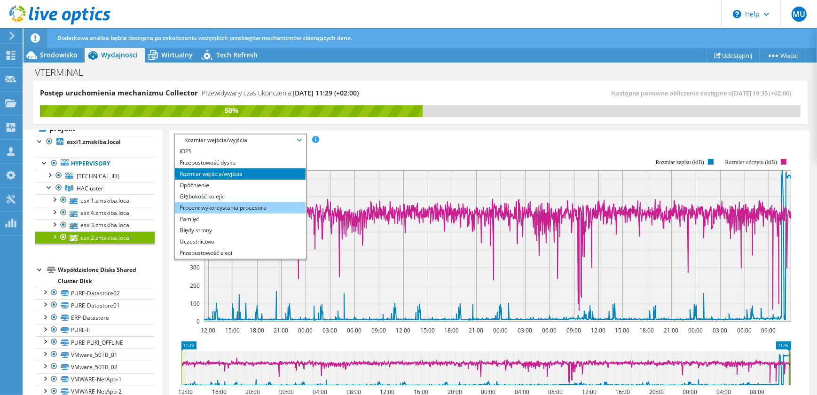
click at [279, 204] on li "Procent wykorzystania procesora" at bounding box center [240, 207] width 130 height 11
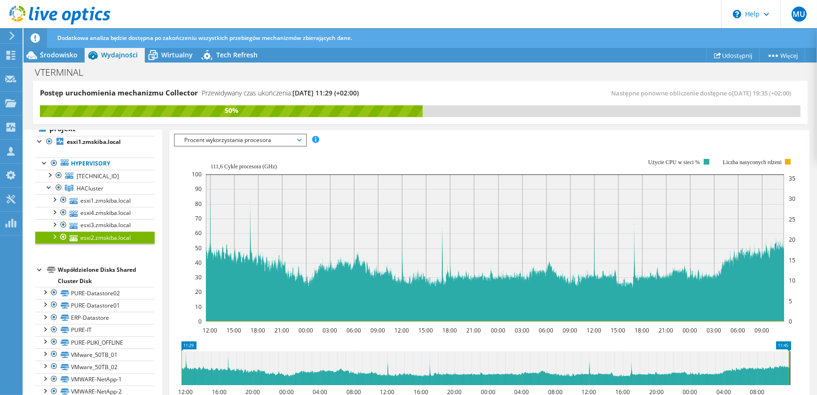
click at [281, 138] on span "Procent wykorzystania procesora" at bounding box center [240, 139] width 121 height 11
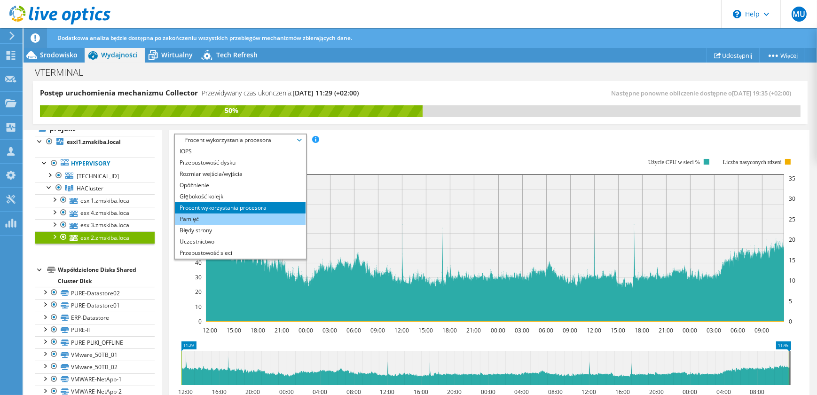
click at [273, 218] on li "Pamięć" at bounding box center [240, 218] width 130 height 11
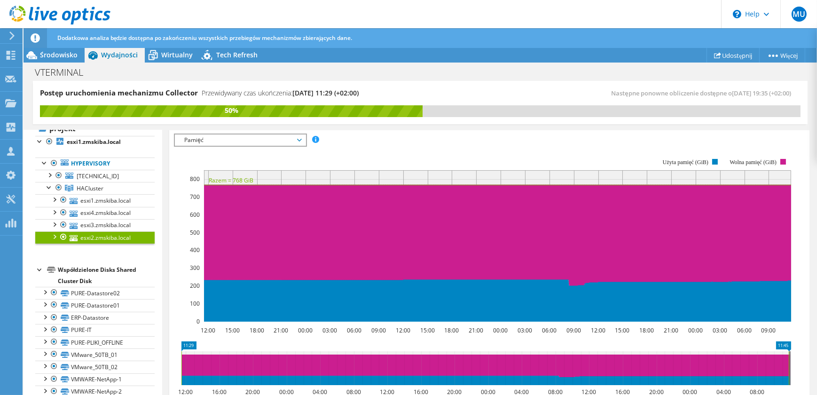
click at [276, 135] on span "Pamięć" at bounding box center [240, 139] width 121 height 11
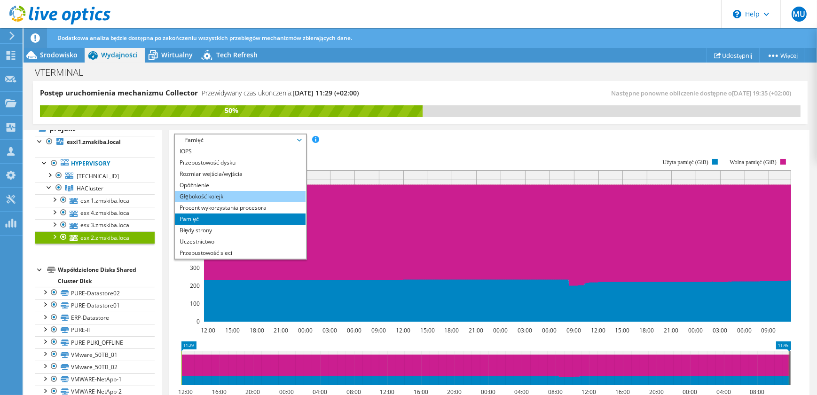
click at [263, 198] on li "Głębokość kolejki" at bounding box center [240, 196] width 130 height 11
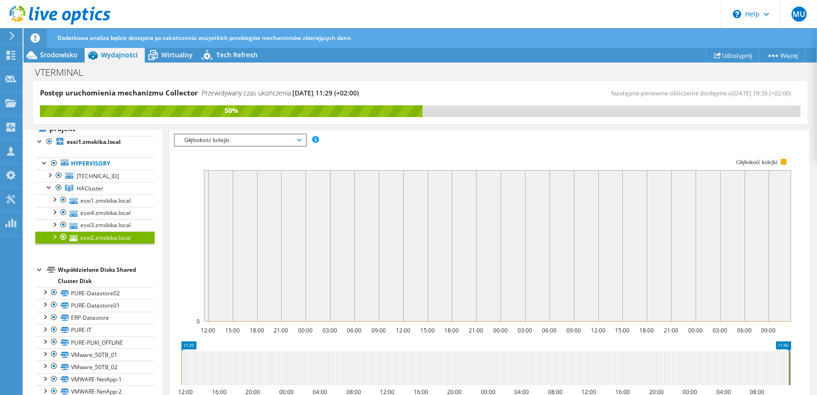
click at [279, 141] on span "Głębokość kolejki" at bounding box center [240, 139] width 121 height 11
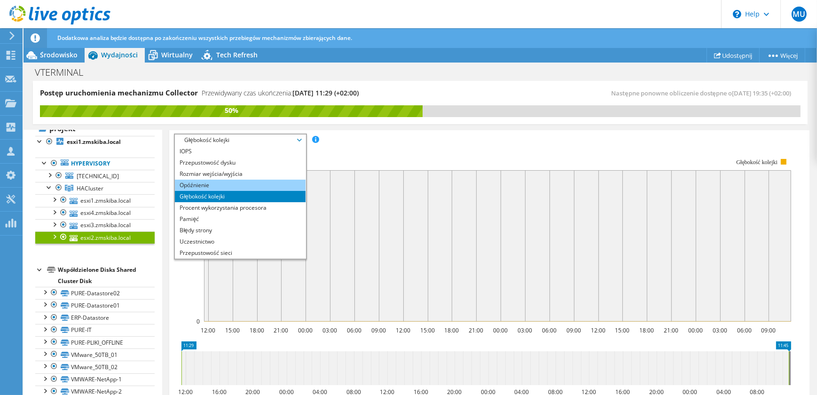
click at [265, 184] on li "Opóźnienie" at bounding box center [240, 185] width 130 height 11
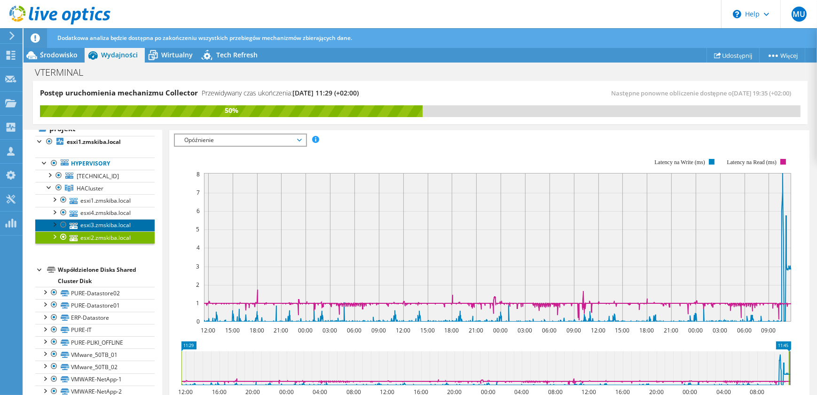
click at [98, 223] on link "esxi3.zmskiba.local" at bounding box center [94, 225] width 119 height 12
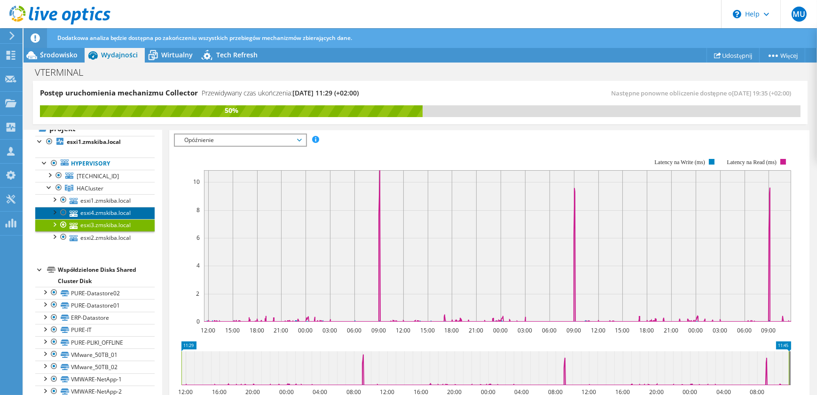
click at [108, 212] on link "esxi4.zmskiba.local" at bounding box center [94, 213] width 119 height 12
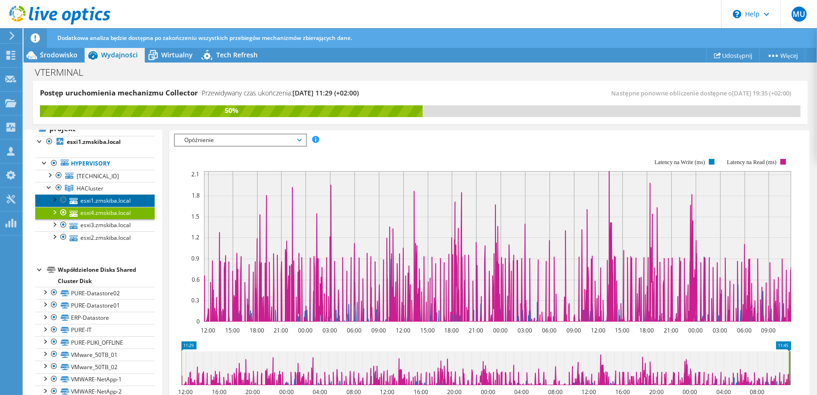
click at [115, 201] on link "esxi1.zmskiba.local" at bounding box center [94, 200] width 119 height 12
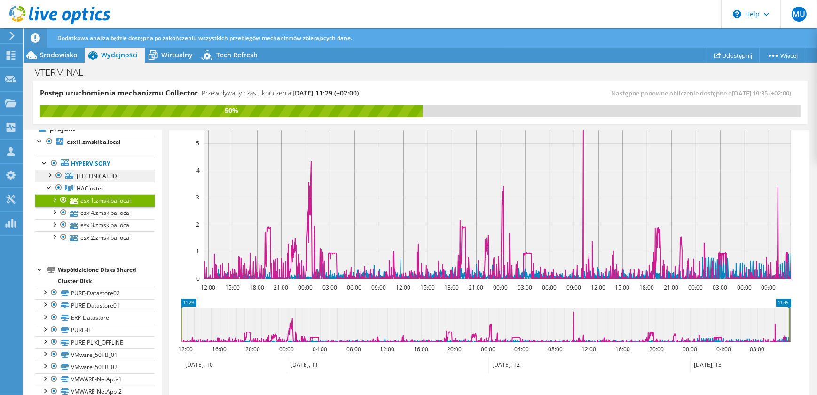
scroll to position [0, 0]
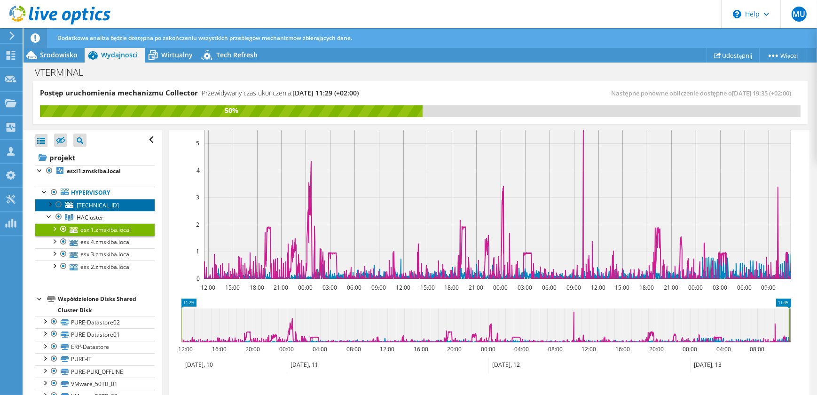
click at [116, 206] on span "[TECHNICAL_ID]" at bounding box center [98, 205] width 42 height 8
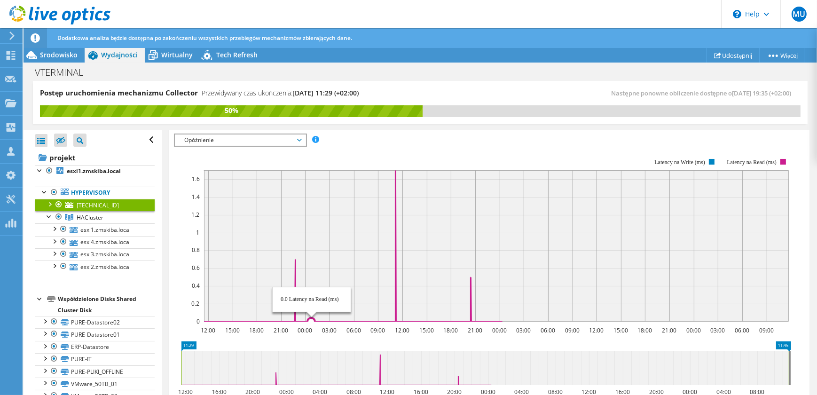
scroll to position [39, 0]
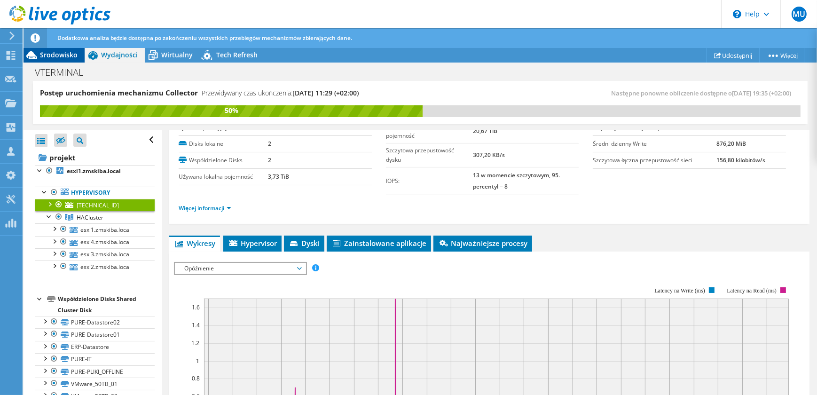
click at [53, 54] on span "Środowisko" at bounding box center [59, 54] width 38 height 9
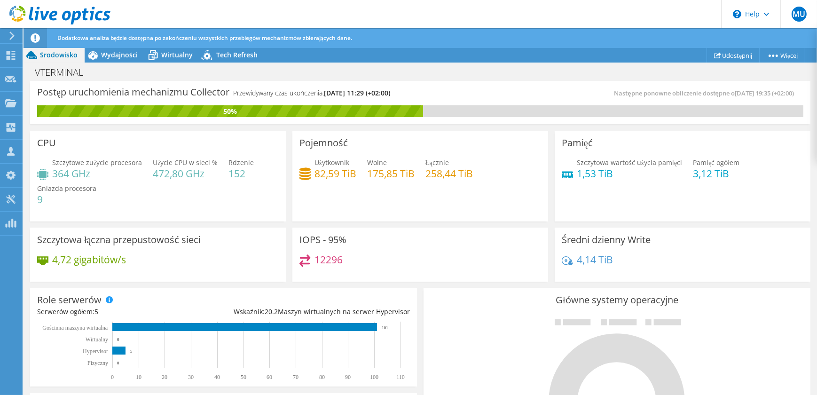
scroll to position [0, 0]
click at [103, 54] on span "Wydajności" at bounding box center [119, 54] width 37 height 9
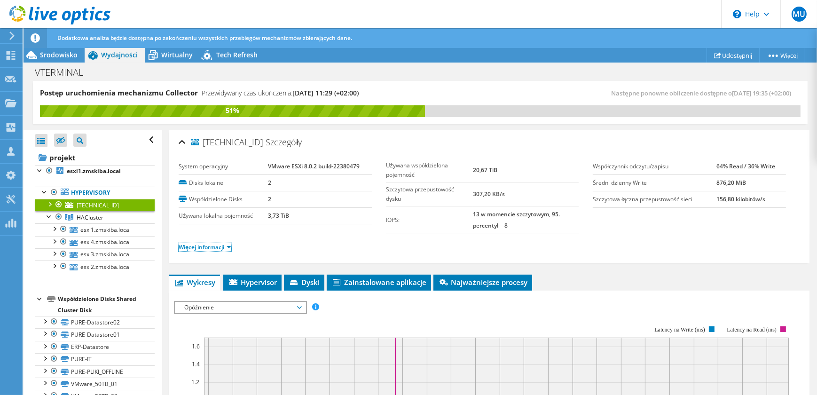
drag, startPoint x: 227, startPoint y: 248, endPoint x: 246, endPoint y: 255, distance: 20.3
click at [227, 248] on link "Więcej informacji" at bounding box center [205, 247] width 53 height 8
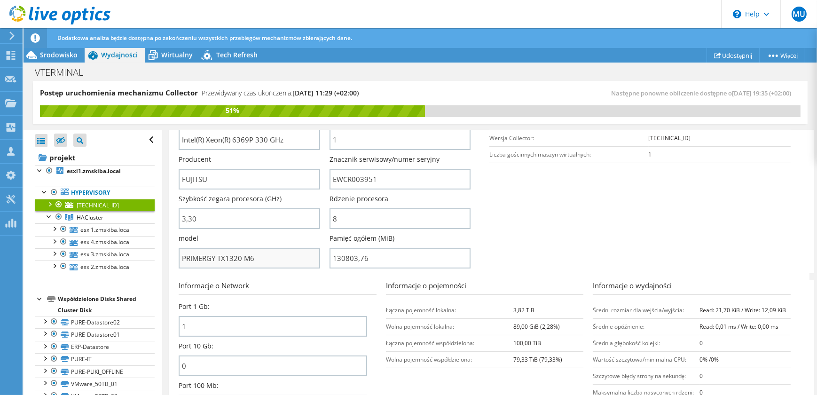
scroll to position [128, 0]
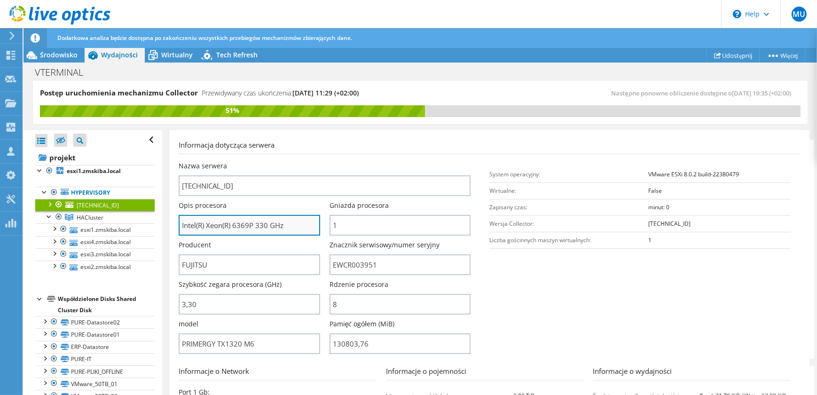
click at [251, 225] on input "Intel(R) Xeon(R) 6369P 330 GHz" at bounding box center [249, 225] width 141 height 21
drag, startPoint x: 239, startPoint y: 222, endPoint x: 305, endPoint y: 228, distance: 66.1
click at [305, 228] on input "Intel(R) Xeon(R) 6369P 330 GHz" at bounding box center [249, 225] width 141 height 21
click at [256, 237] on div "Opis procesora Intel(R) Xeon(R) 6369P 330 GHz" at bounding box center [254, 220] width 150 height 39
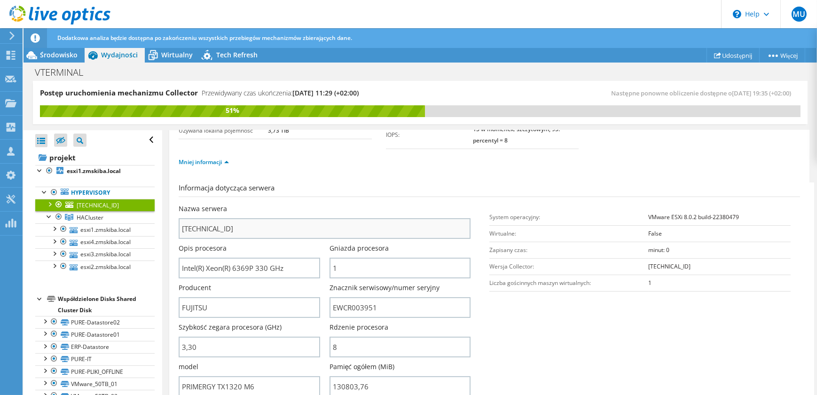
scroll to position [0, 0]
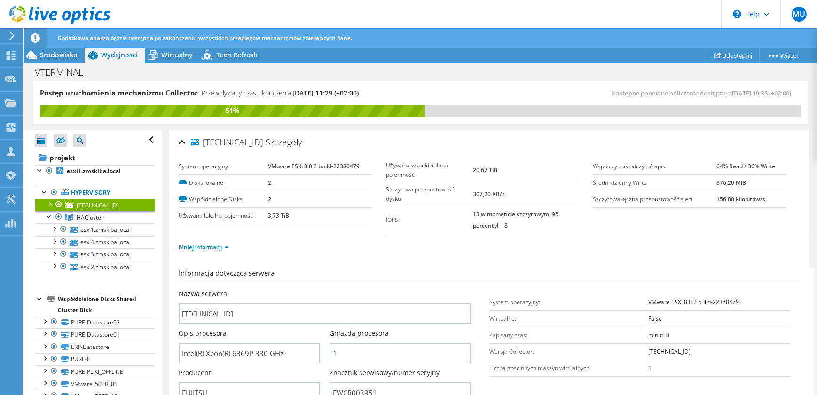
click at [227, 245] on link "Mniej informacji" at bounding box center [204, 247] width 50 height 8
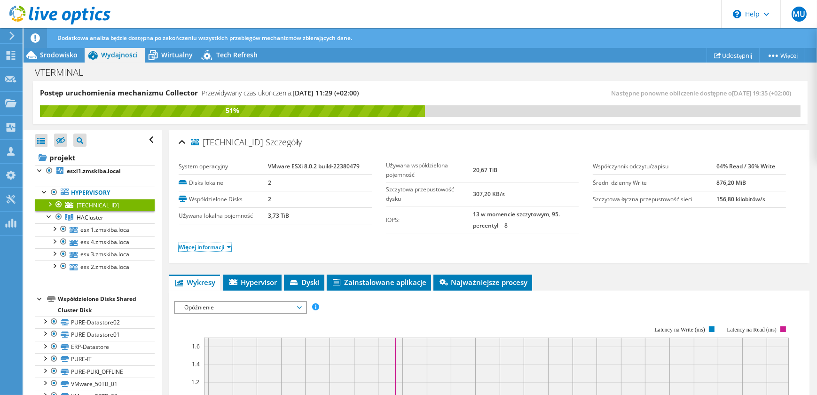
scroll to position [85, 0]
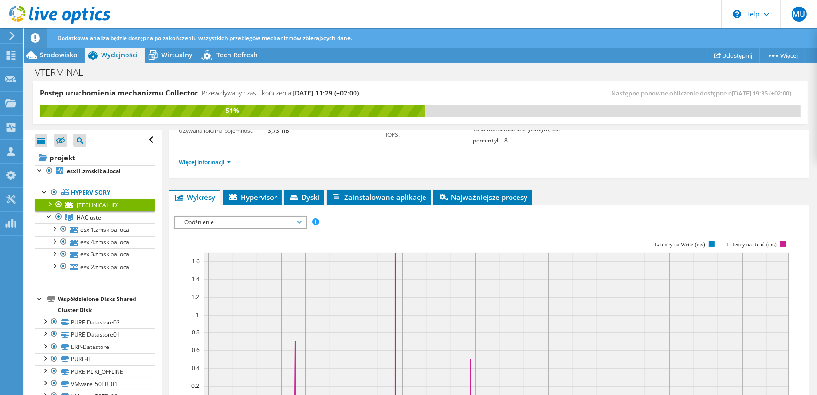
click at [280, 221] on span "Opóźnienie" at bounding box center [240, 222] width 121 height 11
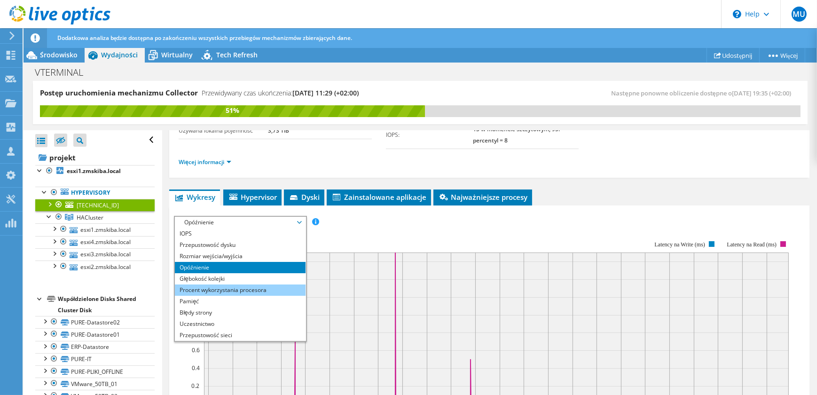
click at [274, 292] on li "Procent wykorzystania procesora" at bounding box center [240, 289] width 130 height 11
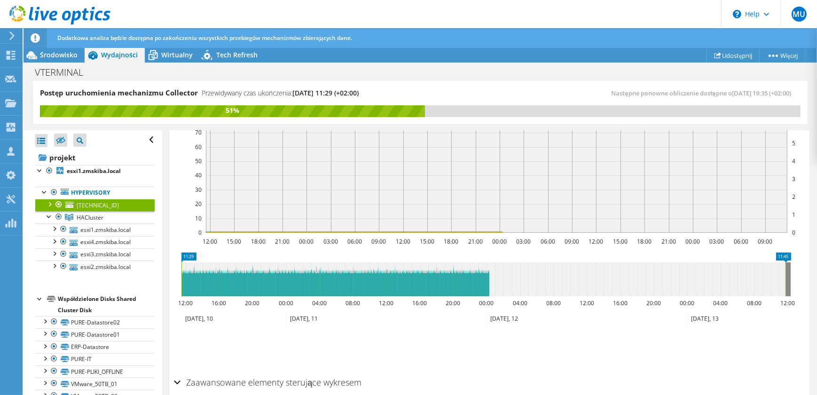
scroll to position [128, 0]
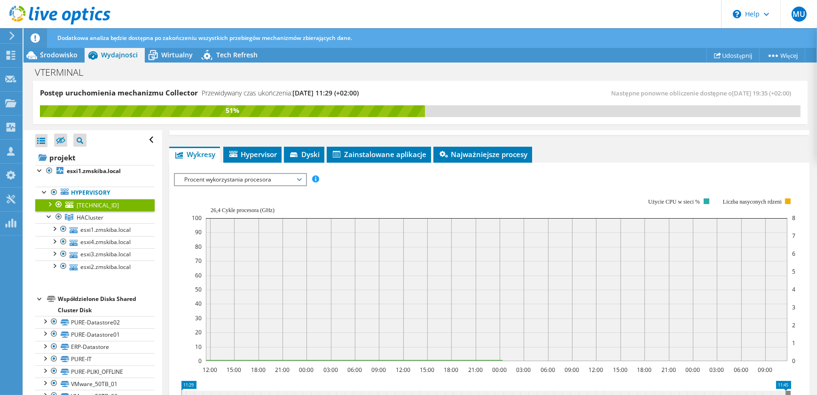
click at [284, 178] on span "Procent wykorzystania procesora" at bounding box center [240, 179] width 121 height 11
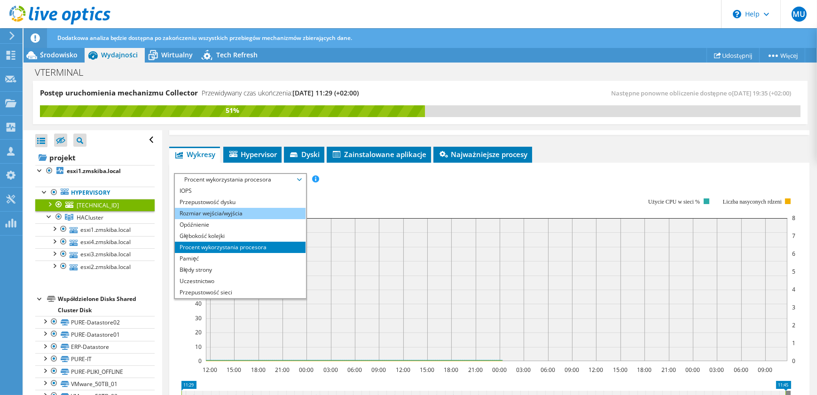
click at [261, 213] on li "Rozmiar wejścia/wyjścia" at bounding box center [240, 213] width 130 height 11
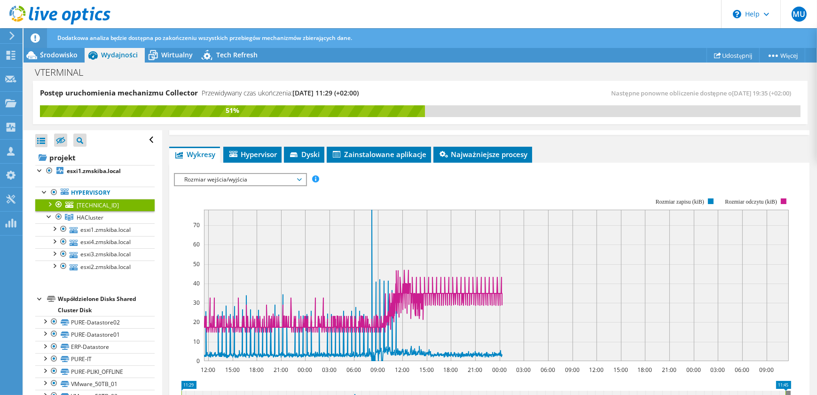
click at [276, 183] on span "Rozmiar wejścia/wyjścia" at bounding box center [240, 179] width 121 height 11
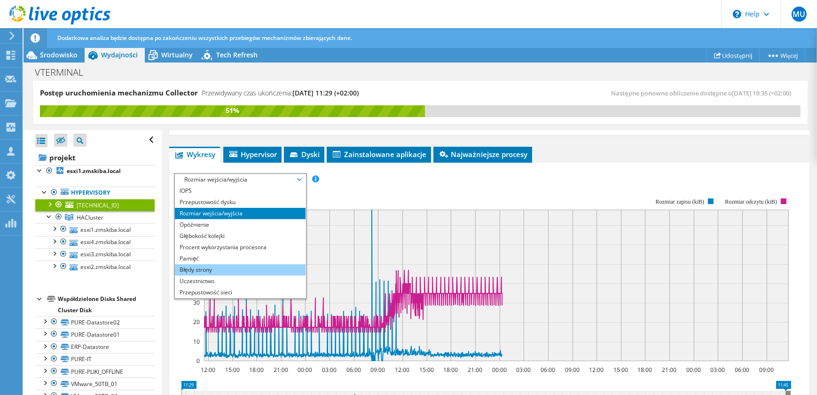
click at [270, 269] on li "Błędy strony" at bounding box center [240, 269] width 130 height 11
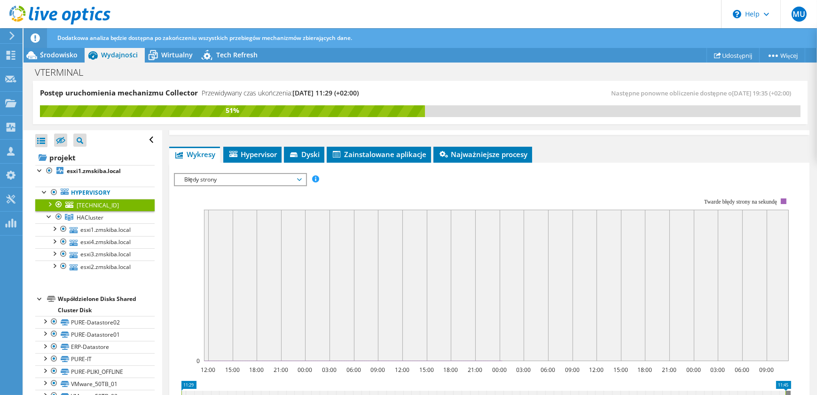
click at [273, 176] on span "Błędy strony" at bounding box center [240, 179] width 121 height 11
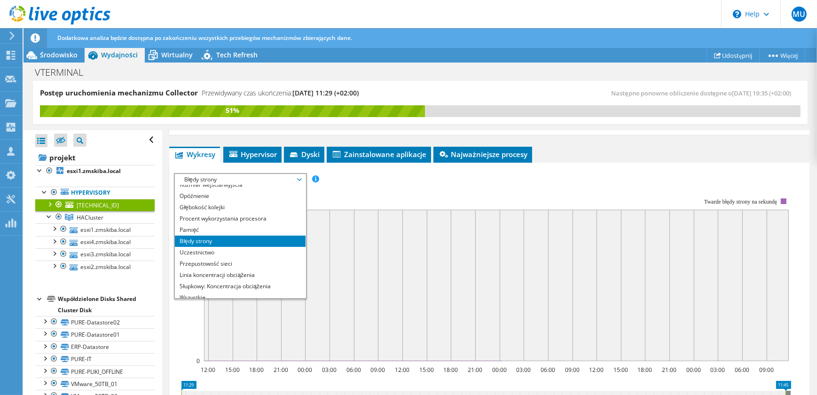
scroll to position [33, 0]
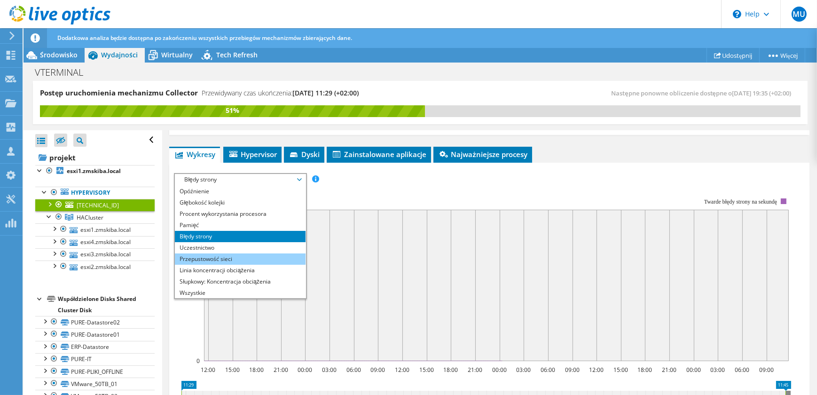
click at [269, 260] on li "Przepustowość sieci" at bounding box center [240, 258] width 130 height 11
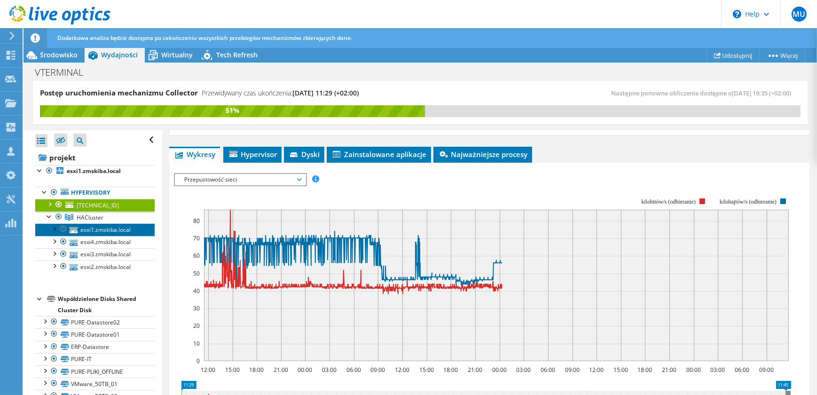
click at [116, 230] on link "esxi1.zmskiba.local" at bounding box center [94, 229] width 119 height 12
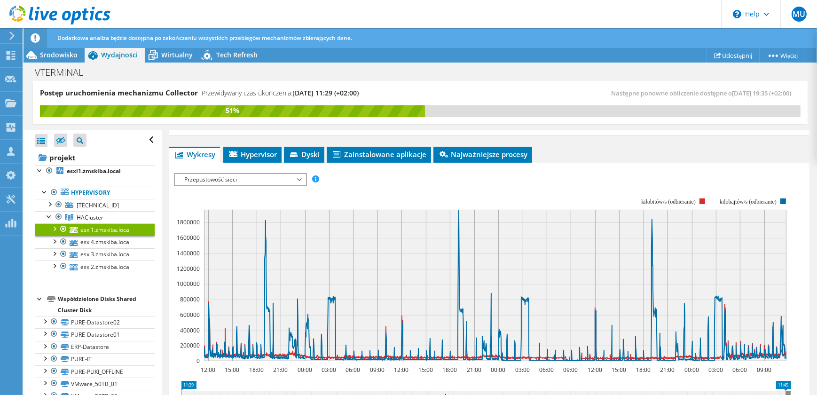
click at [295, 181] on span "Przepustowość sieci" at bounding box center [240, 179] width 121 height 11
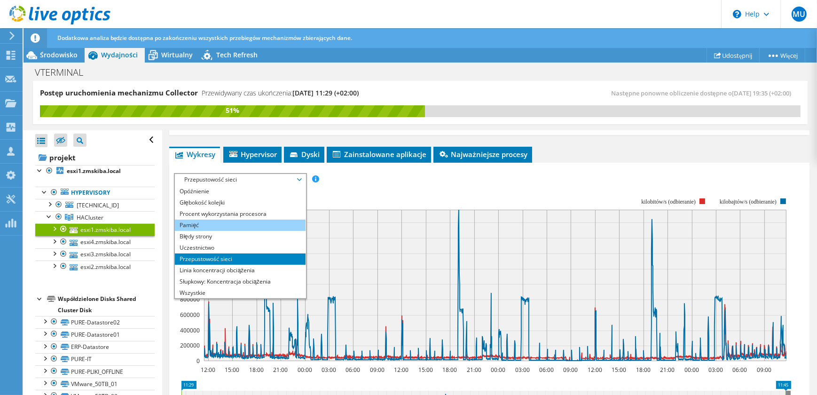
click at [293, 223] on li "Pamięć" at bounding box center [240, 225] width 130 height 11
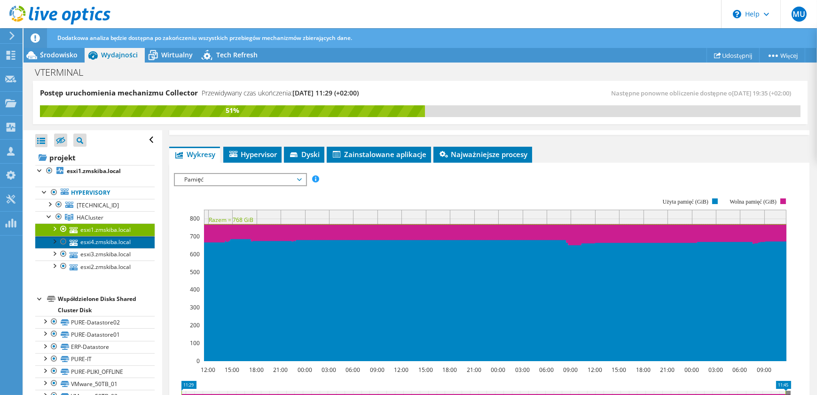
click at [136, 244] on link "esxi4.zmskiba.local" at bounding box center [94, 242] width 119 height 12
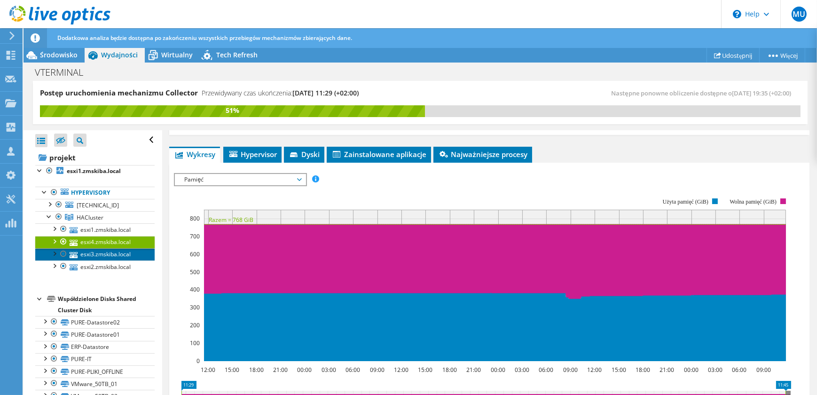
click at [121, 252] on link "esxi3.zmskiba.local" at bounding box center [94, 254] width 119 height 12
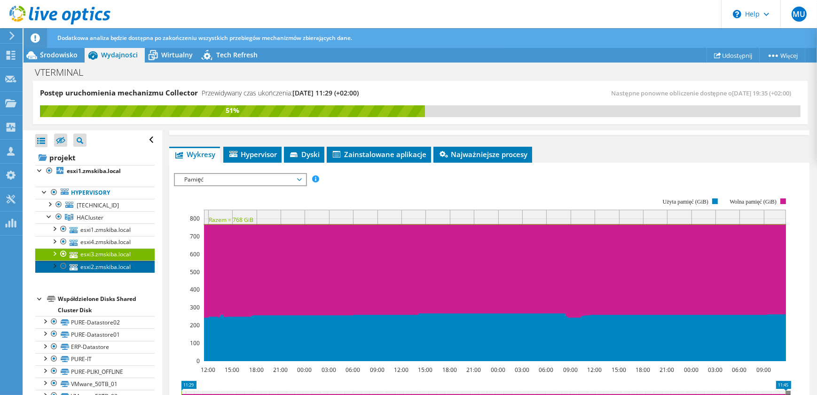
click at [123, 263] on link "esxi2.zmskiba.local" at bounding box center [94, 266] width 119 height 12
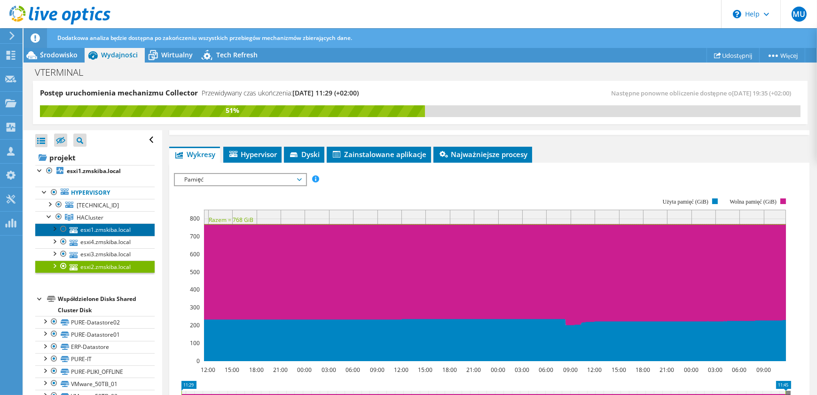
click at [121, 231] on link "esxi1.zmskiba.local" at bounding box center [94, 229] width 119 height 12
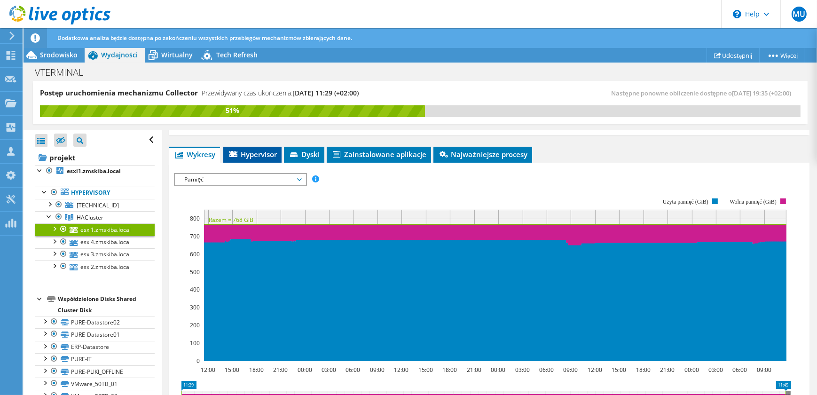
click at [261, 160] on li "Hypervisor" at bounding box center [252, 155] width 58 height 16
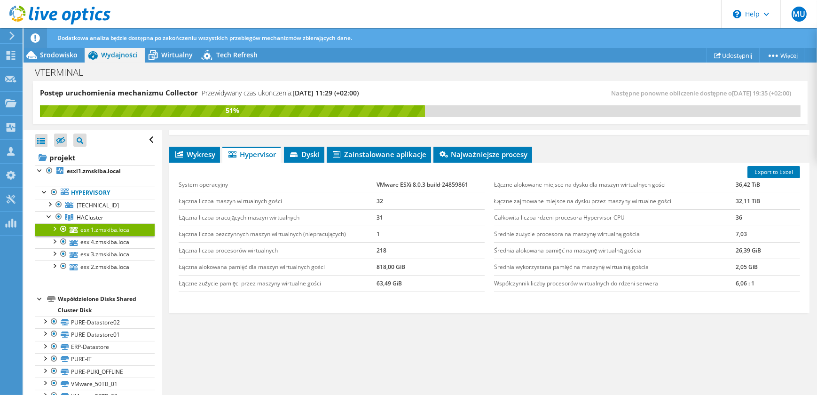
scroll to position [0, 0]
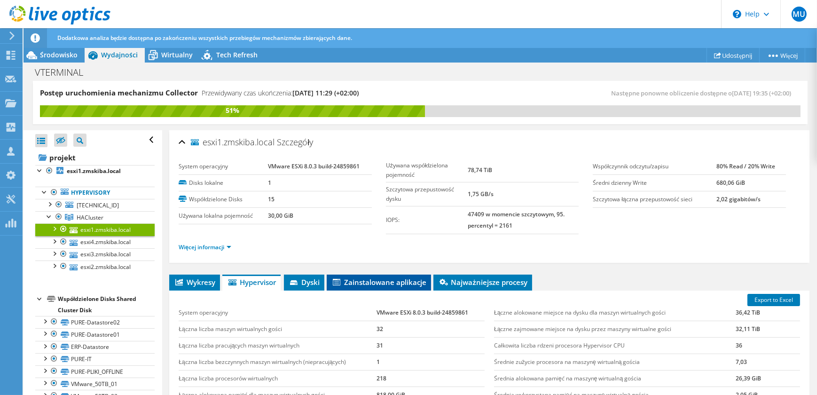
click at [394, 284] on span "Zainstalowane aplikacje" at bounding box center [378, 281] width 95 height 9
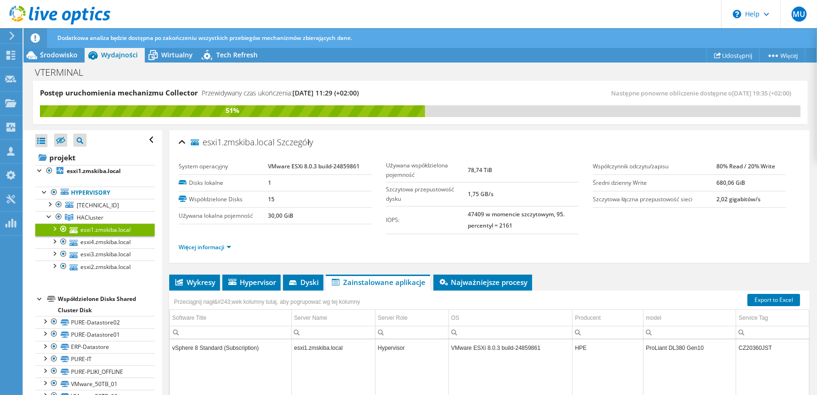
scroll to position [85, 0]
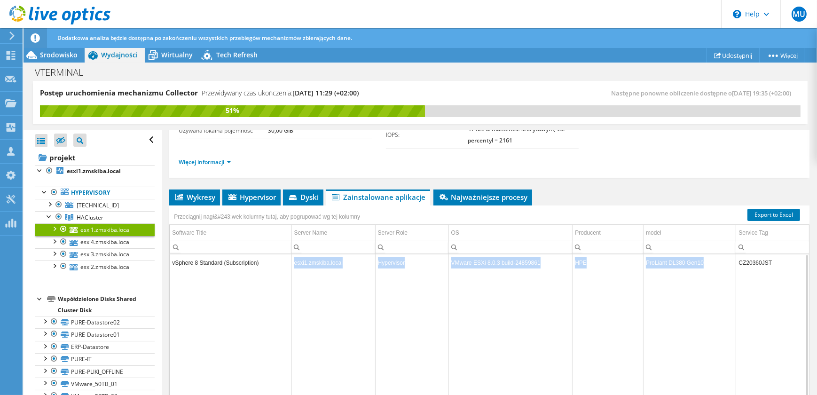
drag, startPoint x: 269, startPoint y: 262, endPoint x: 702, endPoint y: 260, distance: 433.1
click at [702, 260] on tr "vSphere 8 Standard (Subscription) esxi1.zmskiba.local Hypervisor VMware ESXi 8.…" at bounding box center [489, 262] width 639 height 16
click at [644, 264] on td "ProLiant DL380 Gen10" at bounding box center [690, 262] width 93 height 16
click at [679, 266] on td "ProLiant DL380 Gen10" at bounding box center [690, 262] width 93 height 16
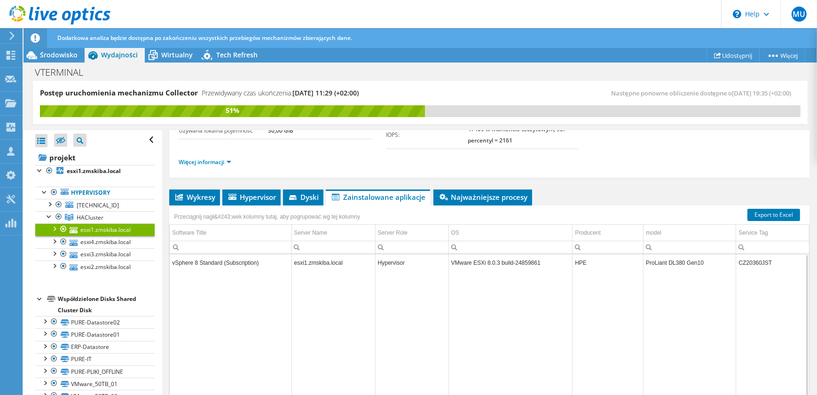
click at [749, 254] on td "CZ20360JST" at bounding box center [772, 262] width 73 height 16
click at [749, 257] on td "CZ20360JST" at bounding box center [772, 262] width 73 height 16
click at [701, 256] on td "ProLiant DL380 Gen10" at bounding box center [690, 262] width 93 height 16
click at [694, 260] on td "ProLiant DL380 Gen10" at bounding box center [690, 262] width 93 height 16
drag, startPoint x: 708, startPoint y: 265, endPoint x: 641, endPoint y: 260, distance: 67.0
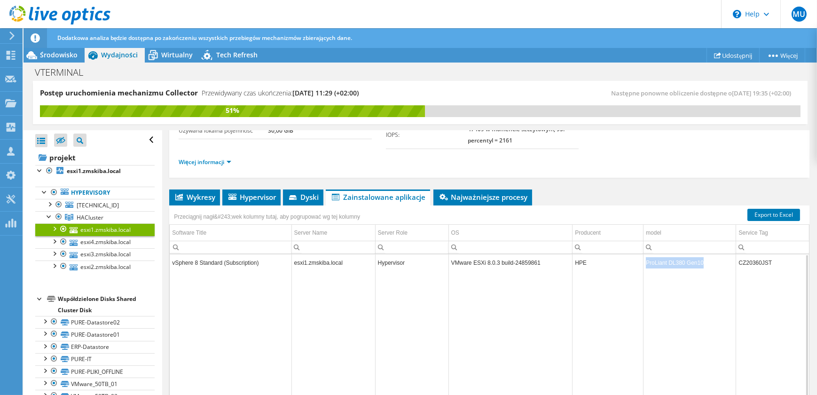
click at [644, 260] on td "ProLiant DL380 Gen10" at bounding box center [690, 262] width 93 height 16
drag, startPoint x: 641, startPoint y: 260, endPoint x: 546, endPoint y: 258, distance: 95.0
click at [554, 255] on td "VMware ESXi 8.0.3 build-24859861" at bounding box center [511, 262] width 124 height 16
click at [484, 200] on li "Najważniejsze procesy" at bounding box center [483, 197] width 99 height 16
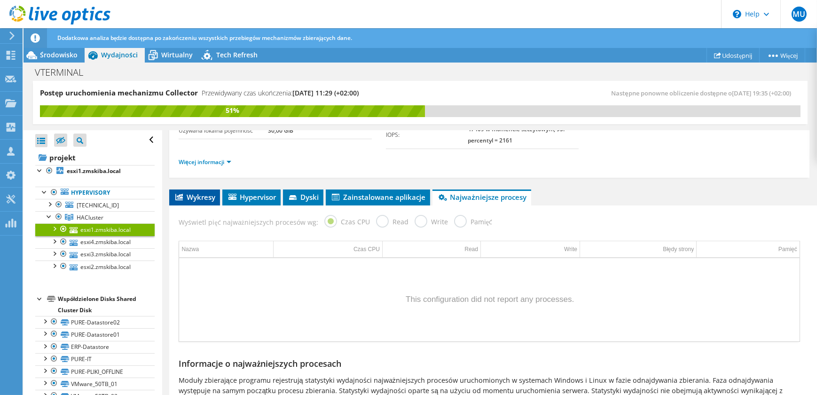
click at [197, 192] on span "Wykresy" at bounding box center [194, 196] width 41 height 9
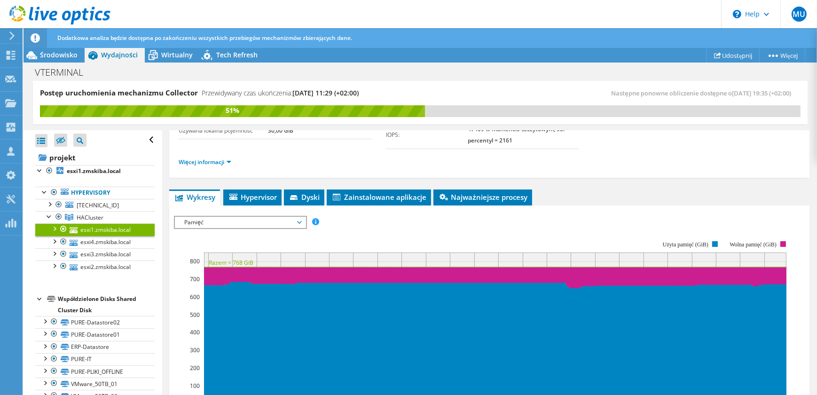
click at [299, 224] on span "Pamięć" at bounding box center [240, 222] width 121 height 11
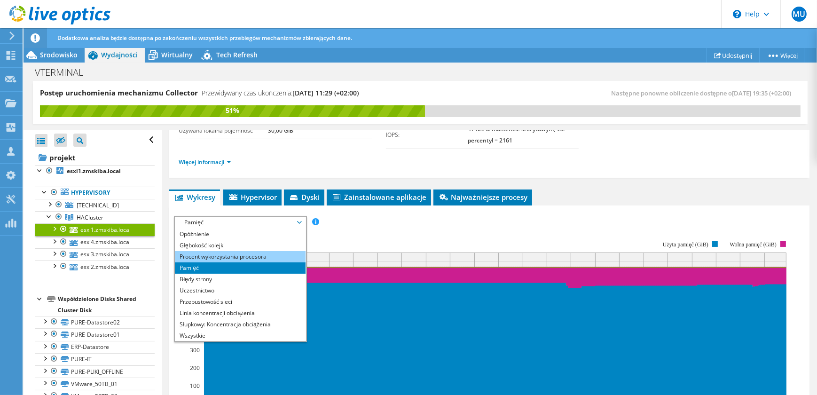
click at [281, 254] on li "Procent wykorzystania procesora" at bounding box center [240, 256] width 130 height 11
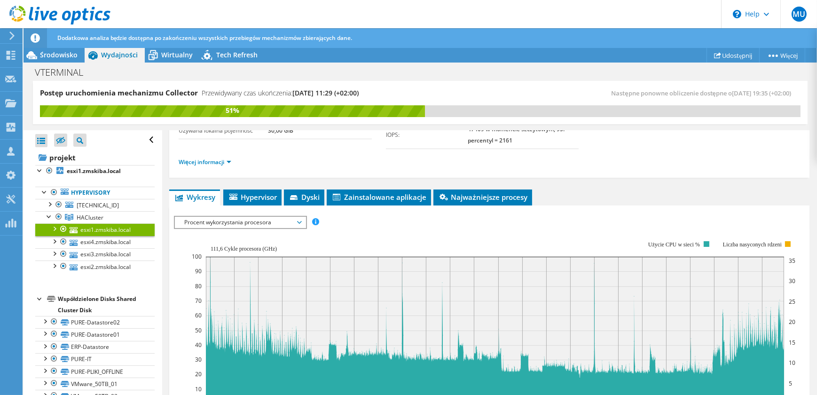
scroll to position [128, 0]
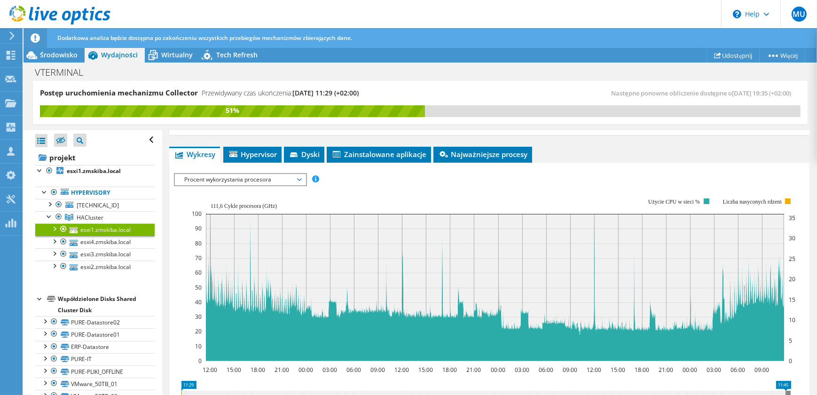
click at [404, 253] on rect at bounding box center [495, 287] width 578 height 147
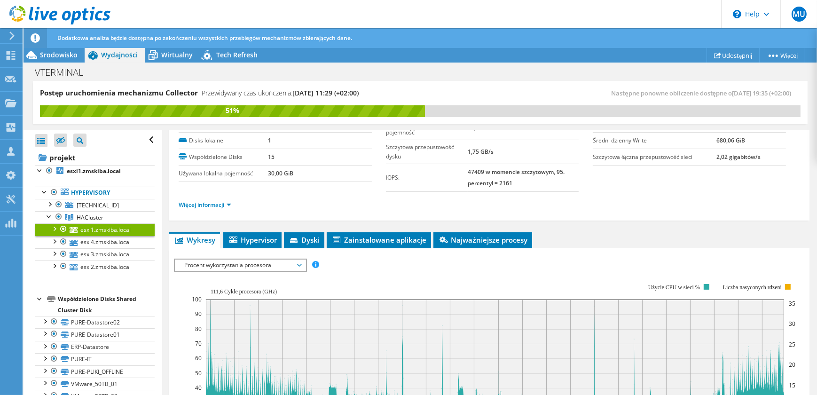
scroll to position [0, 0]
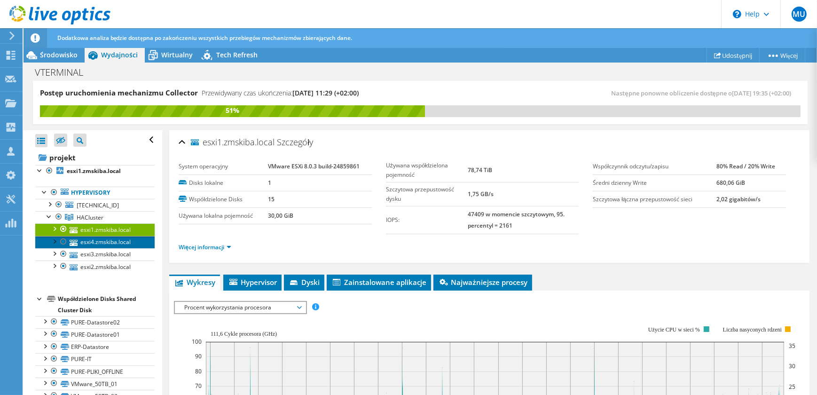
click at [115, 238] on link "esxi4.zmskiba.local" at bounding box center [94, 242] width 119 height 12
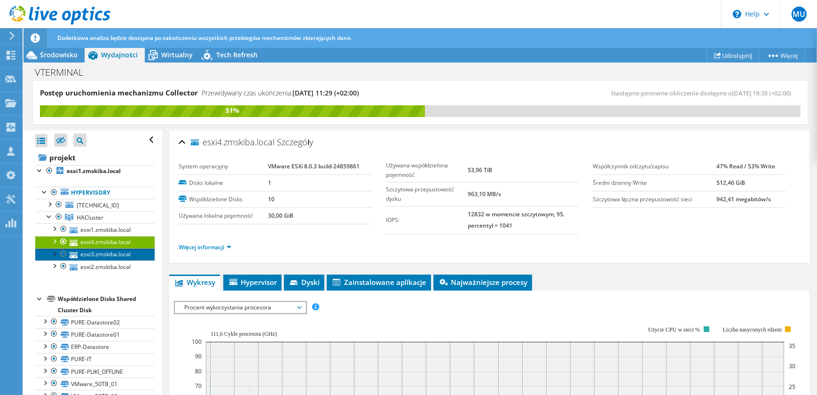
click at [115, 251] on link "esxi3.zmskiba.local" at bounding box center [94, 254] width 119 height 12
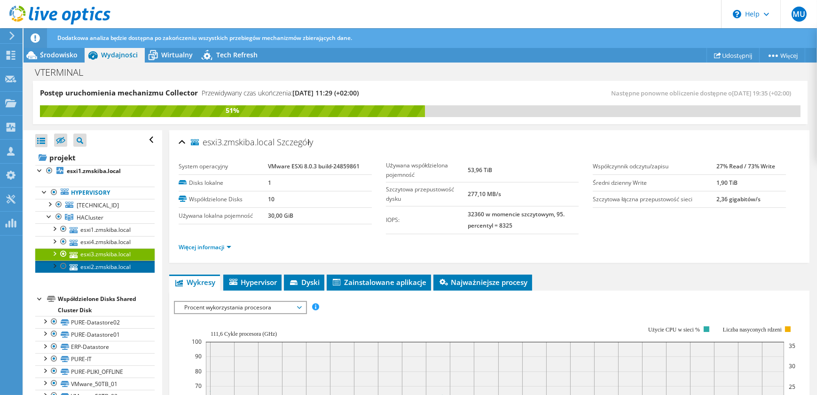
click at [116, 263] on link "esxi2.zmskiba.local" at bounding box center [94, 266] width 119 height 12
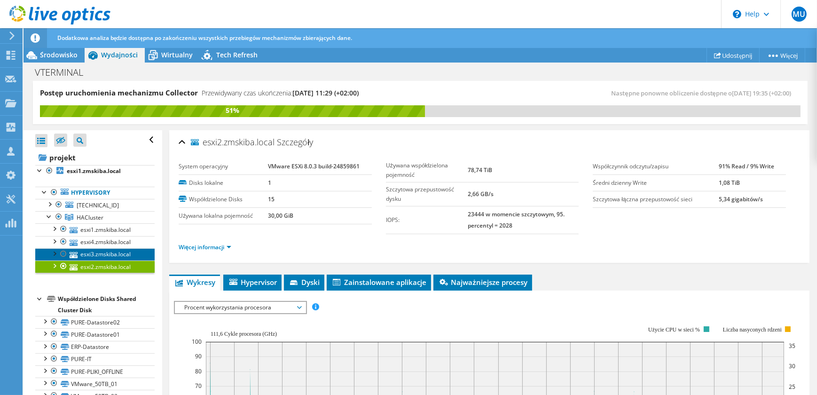
click at [118, 252] on link "esxi3.zmskiba.local" at bounding box center [94, 254] width 119 height 12
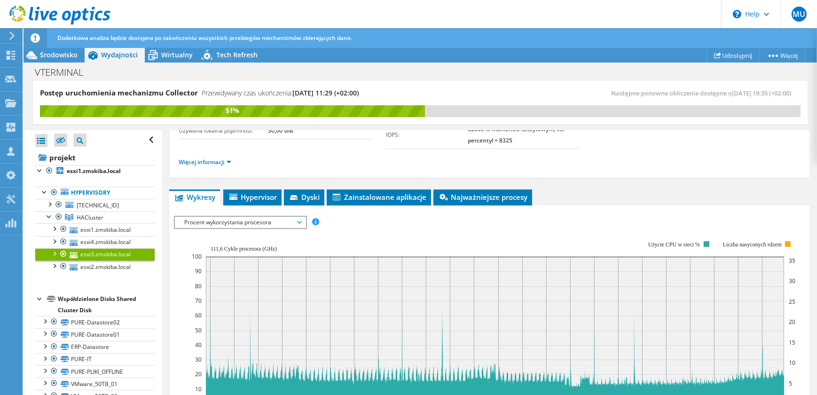
scroll to position [128, 0]
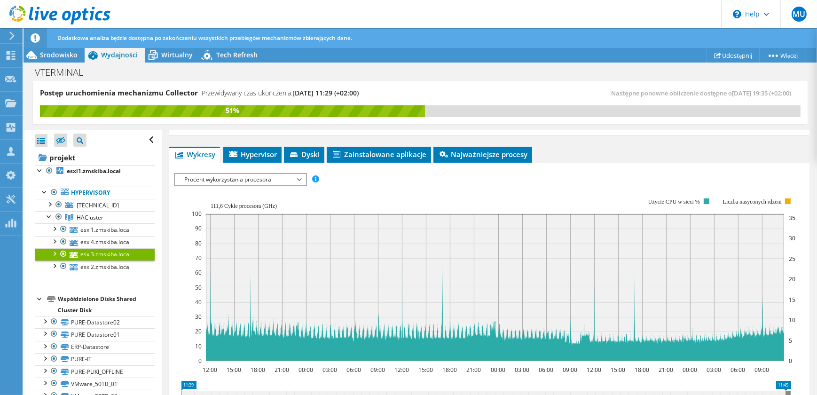
click at [281, 178] on span "Procent wykorzystania procesora" at bounding box center [240, 179] width 121 height 11
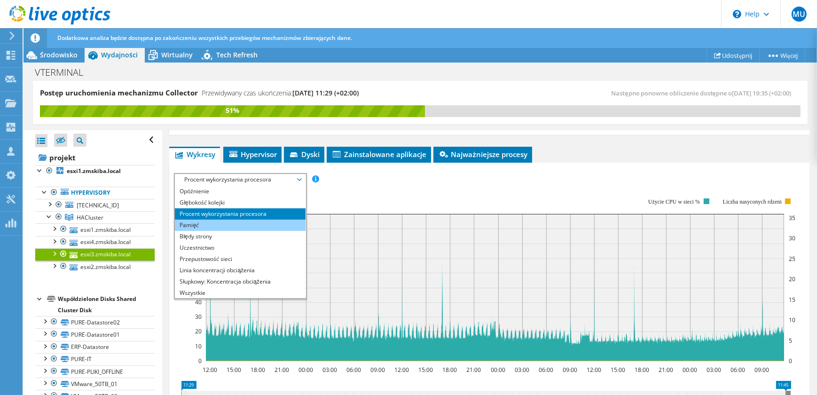
click at [272, 220] on li "Pamięć" at bounding box center [240, 225] width 130 height 11
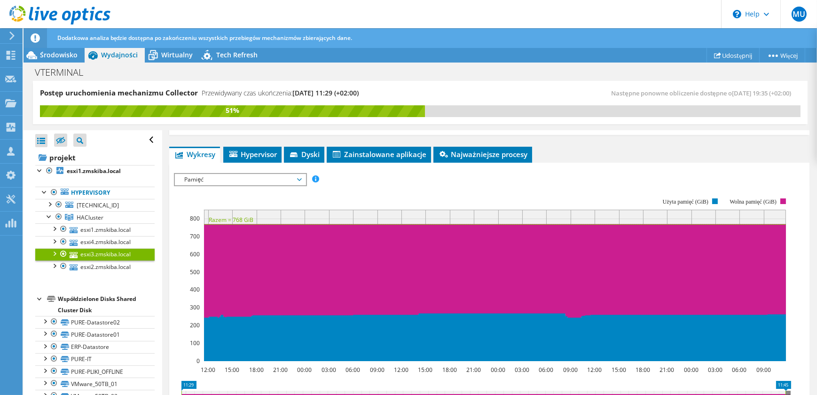
click at [290, 177] on span "Pamięć" at bounding box center [240, 179] width 121 height 11
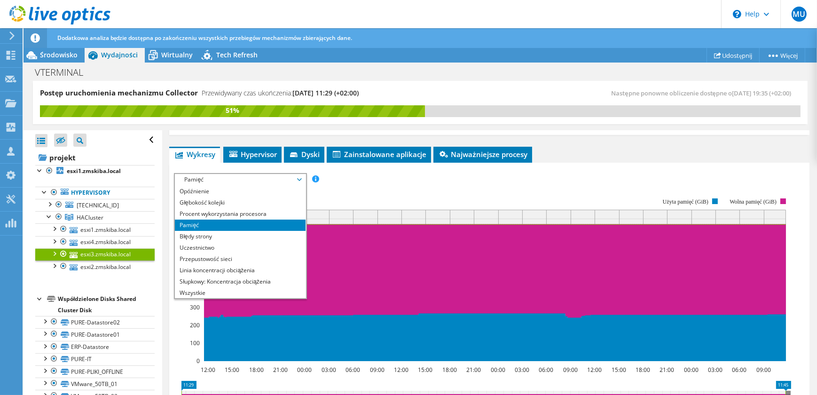
click at [290, 178] on span "Pamięć" at bounding box center [240, 179] width 121 height 11
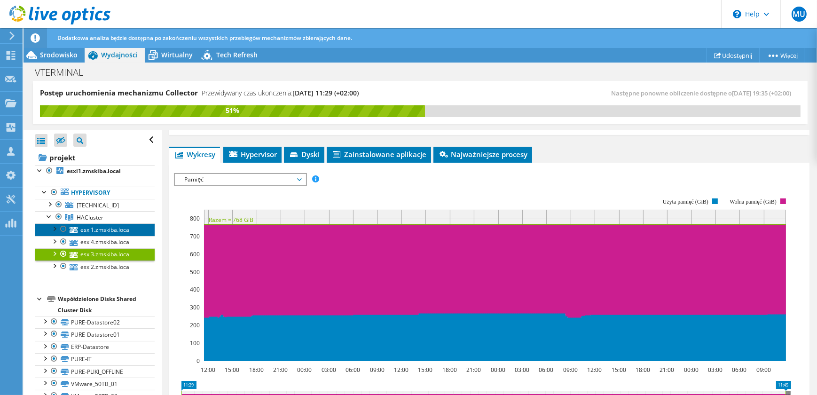
click at [115, 229] on link "esxi1.zmskiba.local" at bounding box center [94, 229] width 119 height 12
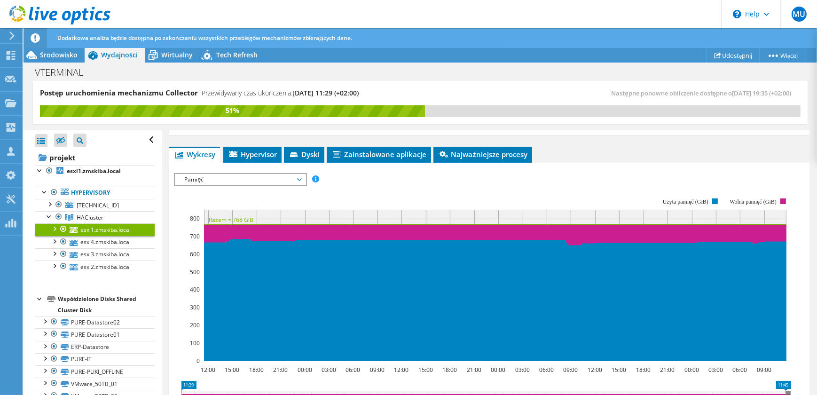
scroll to position [0, 0]
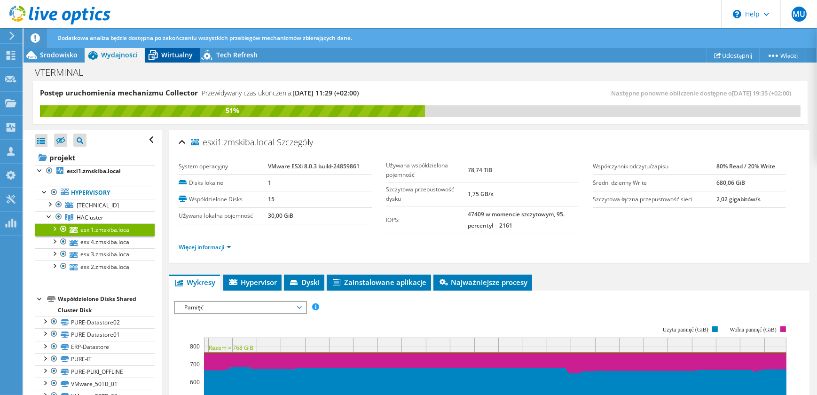
click at [183, 57] on span "Wirtualny" at bounding box center [177, 54] width 32 height 9
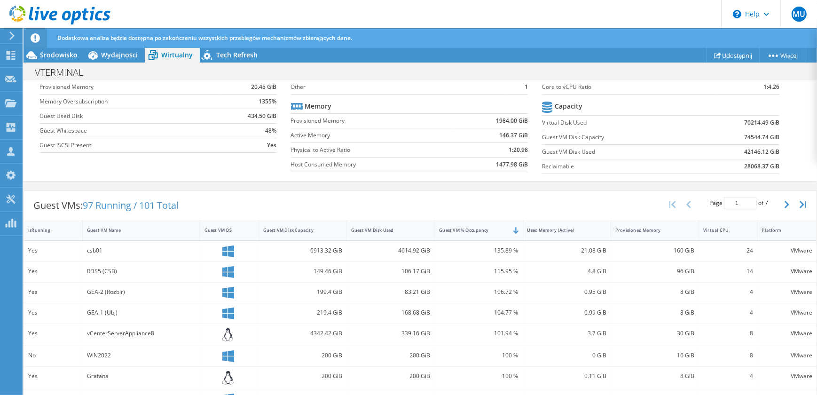
scroll to position [171, 0]
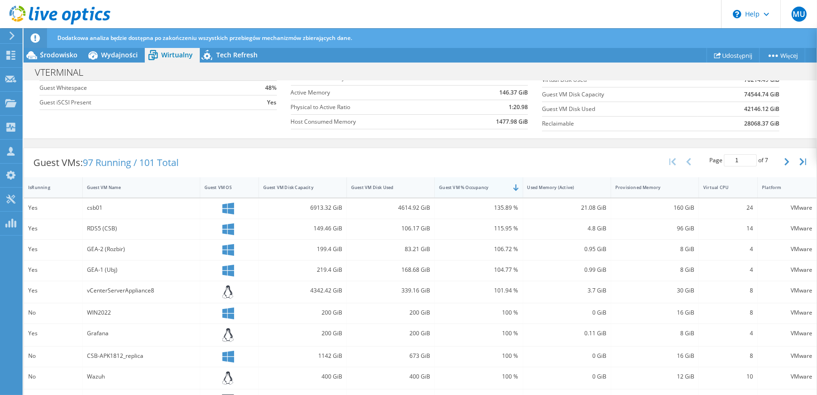
click at [476, 186] on div "Guest VM % Occupancy" at bounding box center [473, 187] width 68 height 6
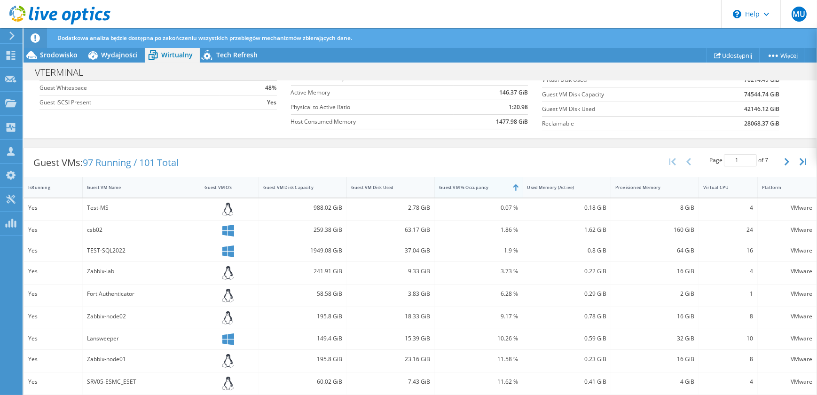
click at [475, 186] on div "Guest VM % Occupancy" at bounding box center [473, 187] width 68 height 6
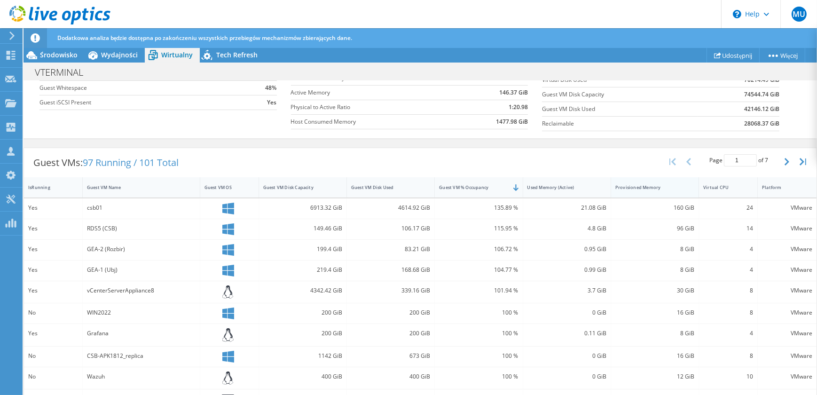
click at [639, 192] on div "Provisioned Memory" at bounding box center [649, 187] width 76 height 15
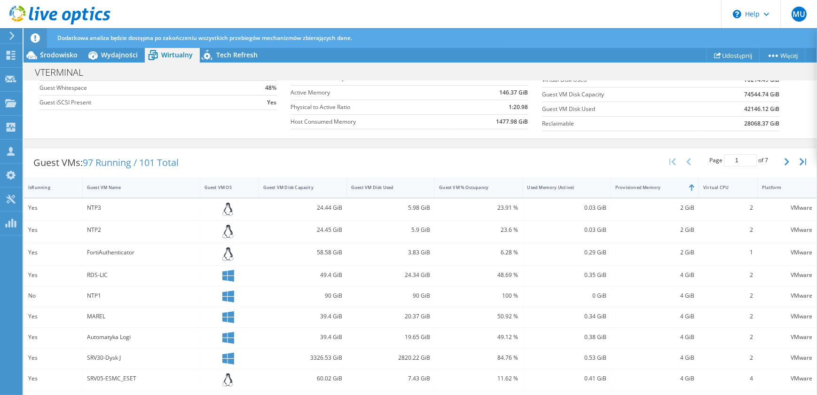
click at [638, 188] on div "Provisioned Memory" at bounding box center [649, 187] width 68 height 6
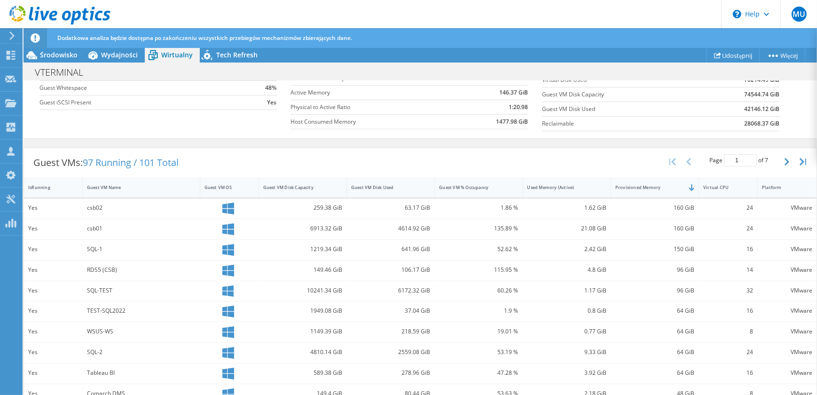
click at [743, 206] on div "24" at bounding box center [728, 208] width 50 height 10
click at [741, 210] on div "24" at bounding box center [728, 208] width 50 height 10
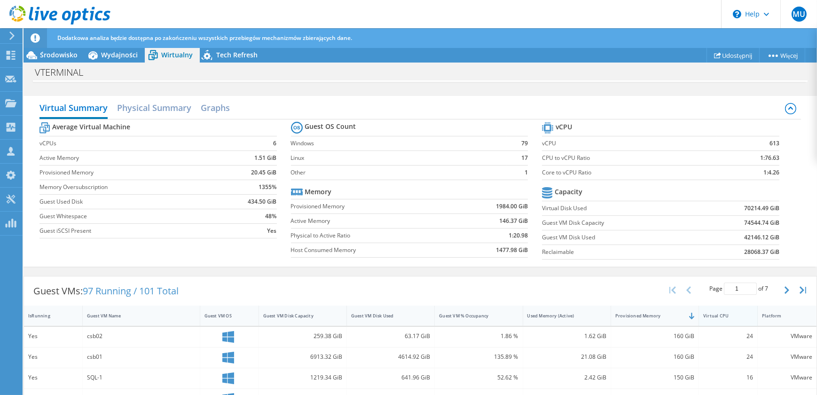
scroll to position [128, 0]
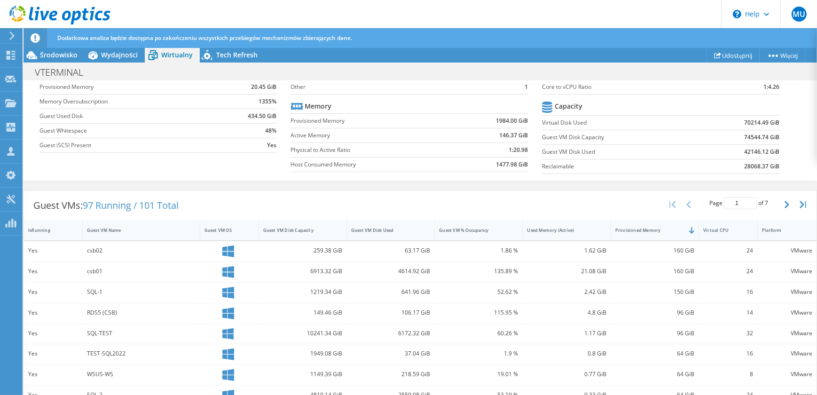
click at [728, 227] on div "Virtual CPU" at bounding box center [722, 230] width 39 height 6
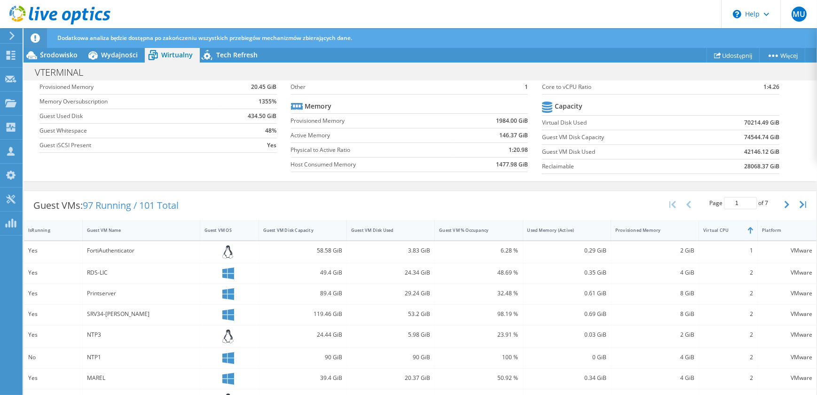
click at [727, 227] on div "Virtual CPU" at bounding box center [722, 230] width 39 height 6
click at [663, 228] on div "Provisioned Memory" at bounding box center [649, 230] width 68 height 6
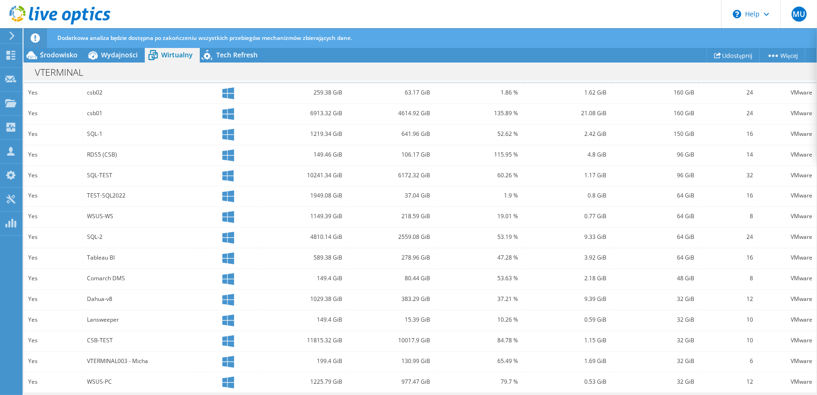
scroll to position [183, 0]
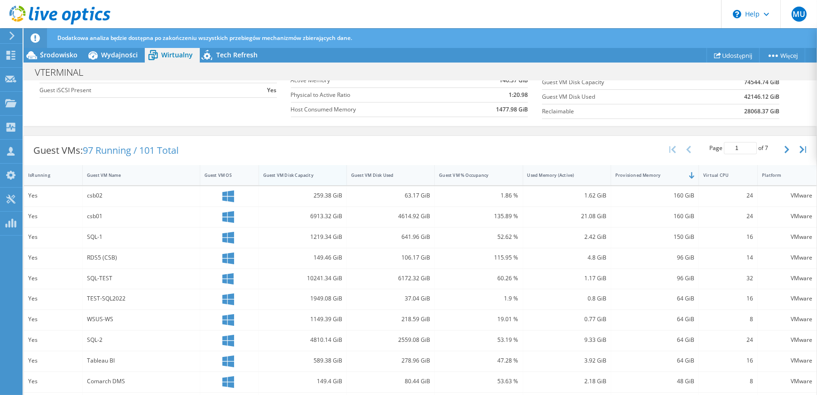
click at [286, 175] on div "Guest VM Disk Capacity" at bounding box center [297, 175] width 68 height 6
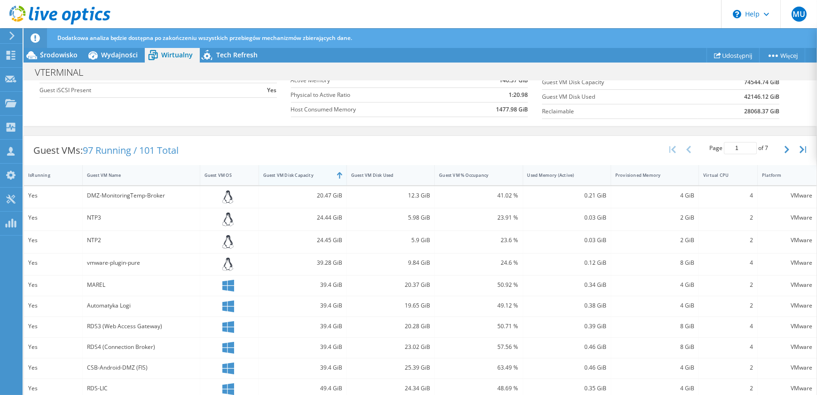
click at [296, 174] on div "Guest VM Disk Capacity" at bounding box center [297, 175] width 68 height 6
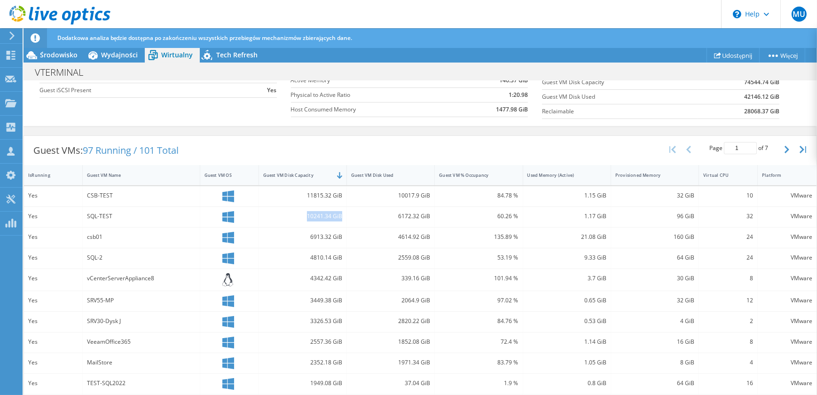
drag, startPoint x: 306, startPoint y: 213, endPoint x: 343, endPoint y: 217, distance: 37.3
click at [343, 217] on div "10241.34 GiB" at bounding box center [303, 217] width 88 height 20
drag, startPoint x: 343, startPoint y: 217, endPoint x: 327, endPoint y: 232, distance: 22.3
click at [327, 232] on div "6913.32 GiB" at bounding box center [302, 237] width 79 height 10
drag, startPoint x: 306, startPoint y: 276, endPoint x: 347, endPoint y: 279, distance: 41.5
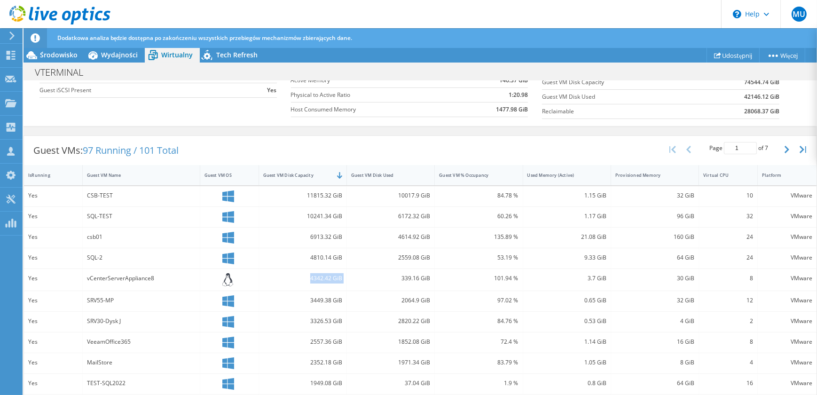
click at [347, 279] on div "Yes vCenterServerAppliance8 4342.42 GiB 339.16 GiB 101.94 % 3.7 GiB 30 GiB 8 VM…" at bounding box center [420, 280] width 793 height 22
